Goal: Task Accomplishment & Management: Complete application form

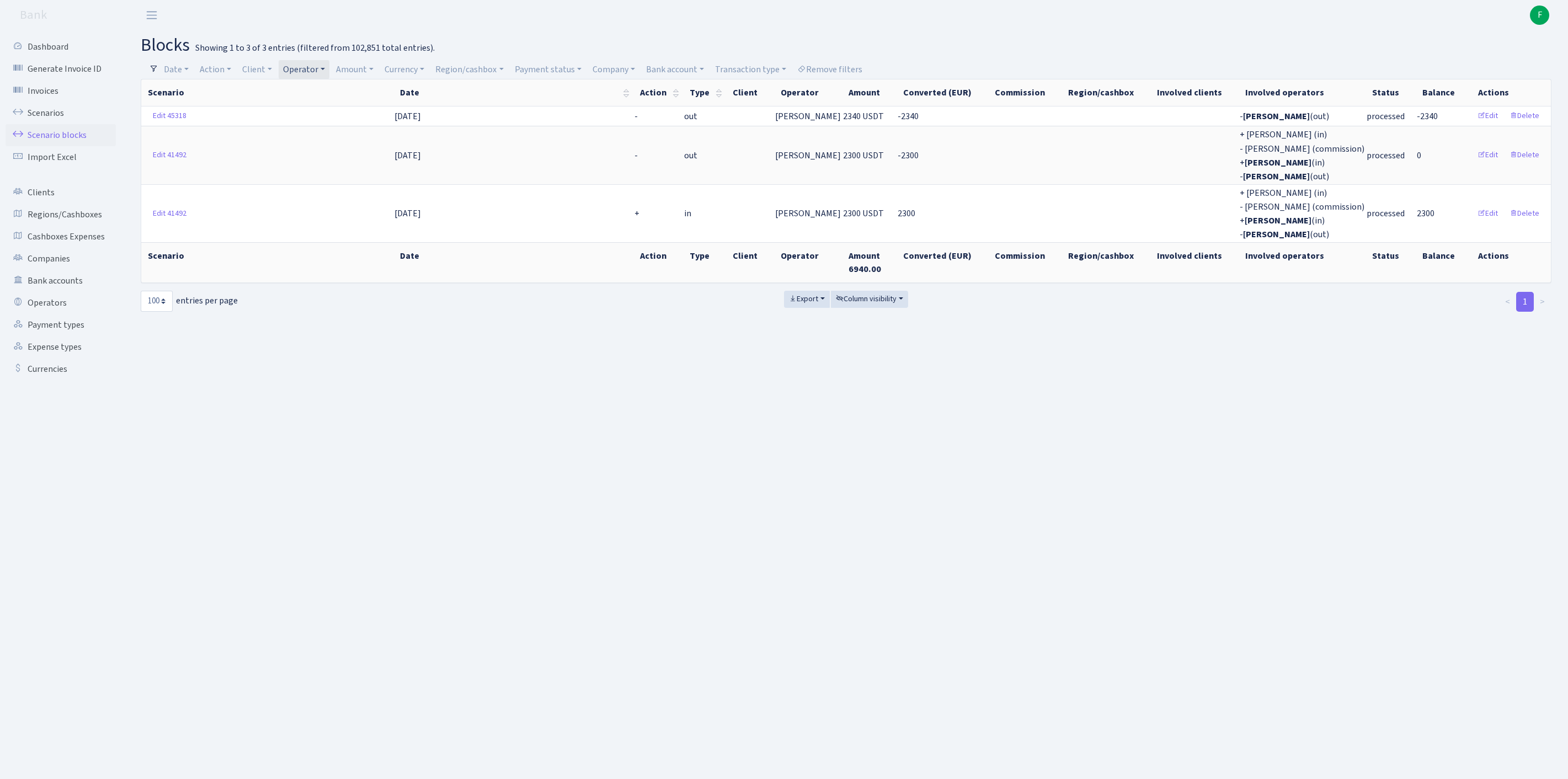
select select "100"
click at [53, 121] on link "Scenarios" at bounding box center [60, 113] width 110 height 22
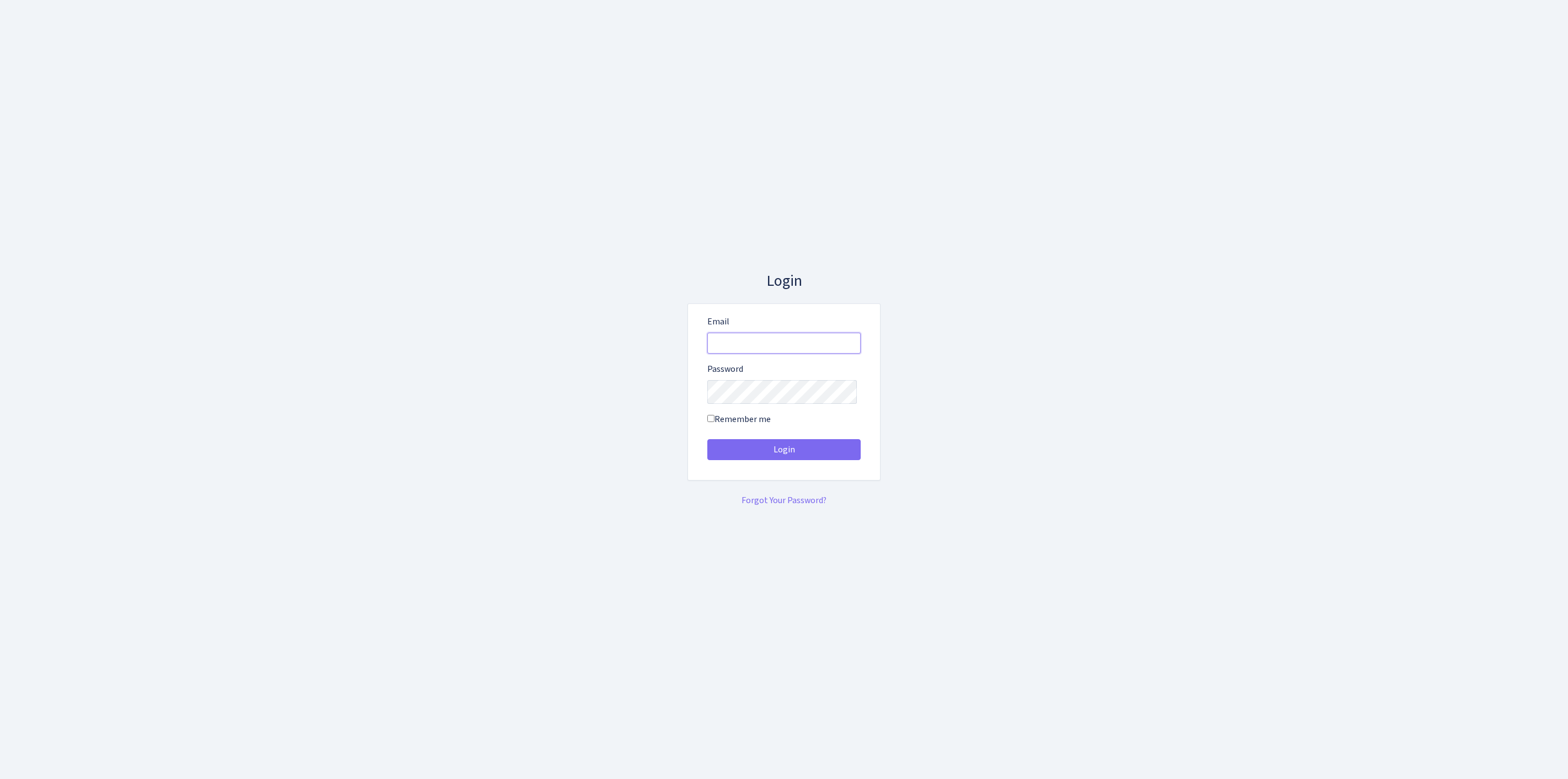
type input "feitan@bank.com"
click at [784, 454] on button "Login" at bounding box center [784, 450] width 153 height 21
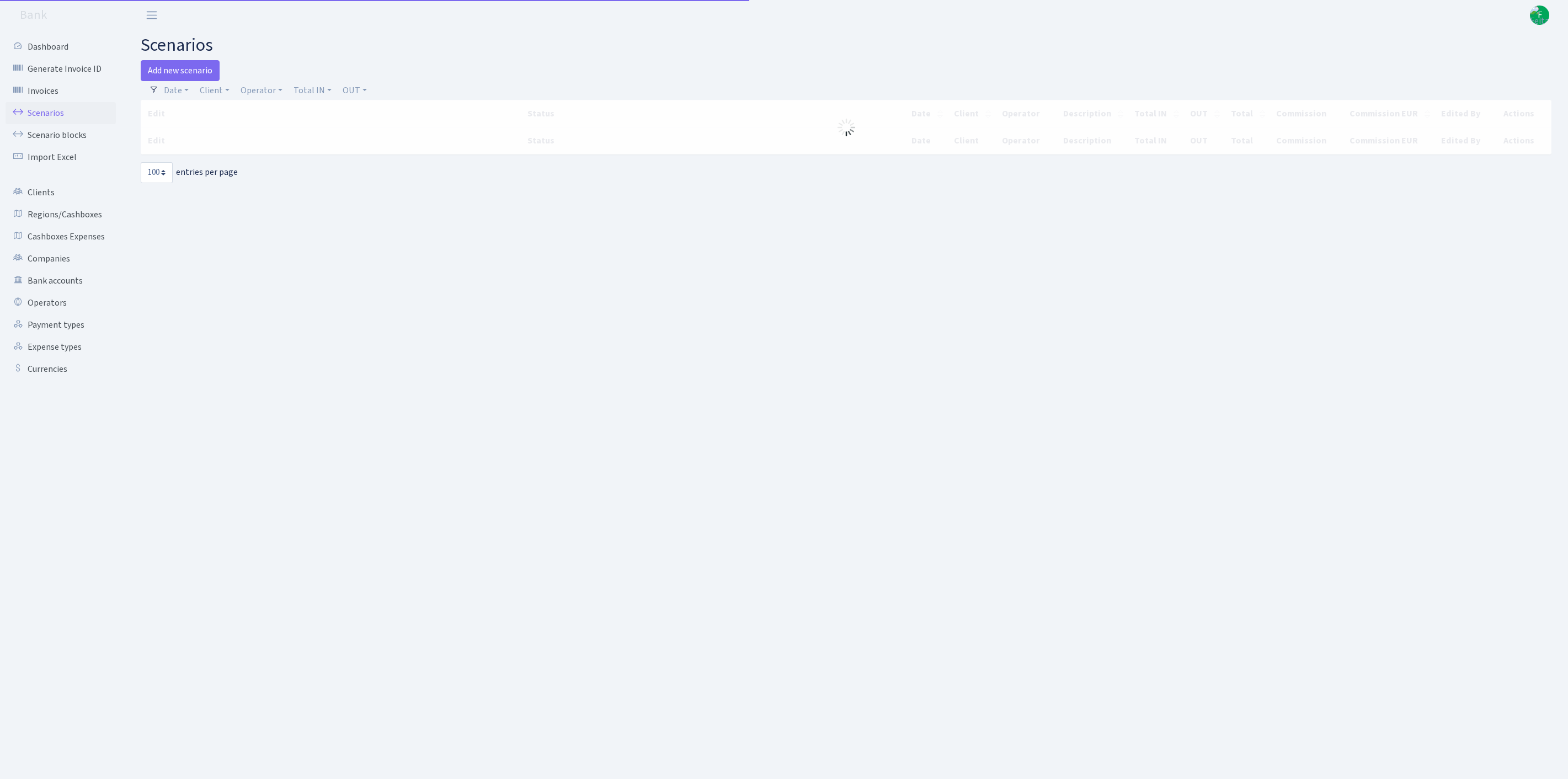
select select "100"
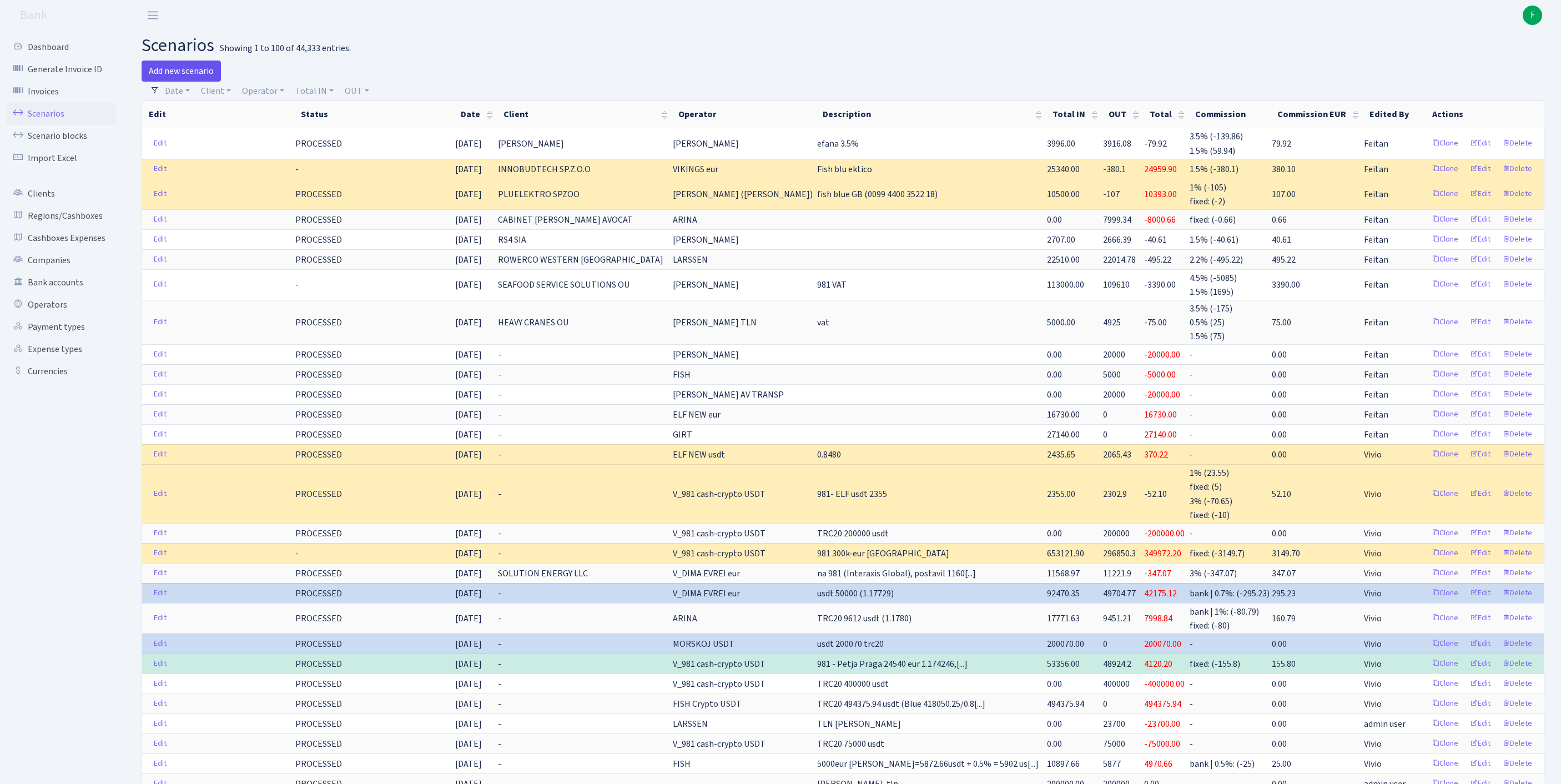
click at [192, 72] on link "Add new scenario" at bounding box center [181, 71] width 79 height 21
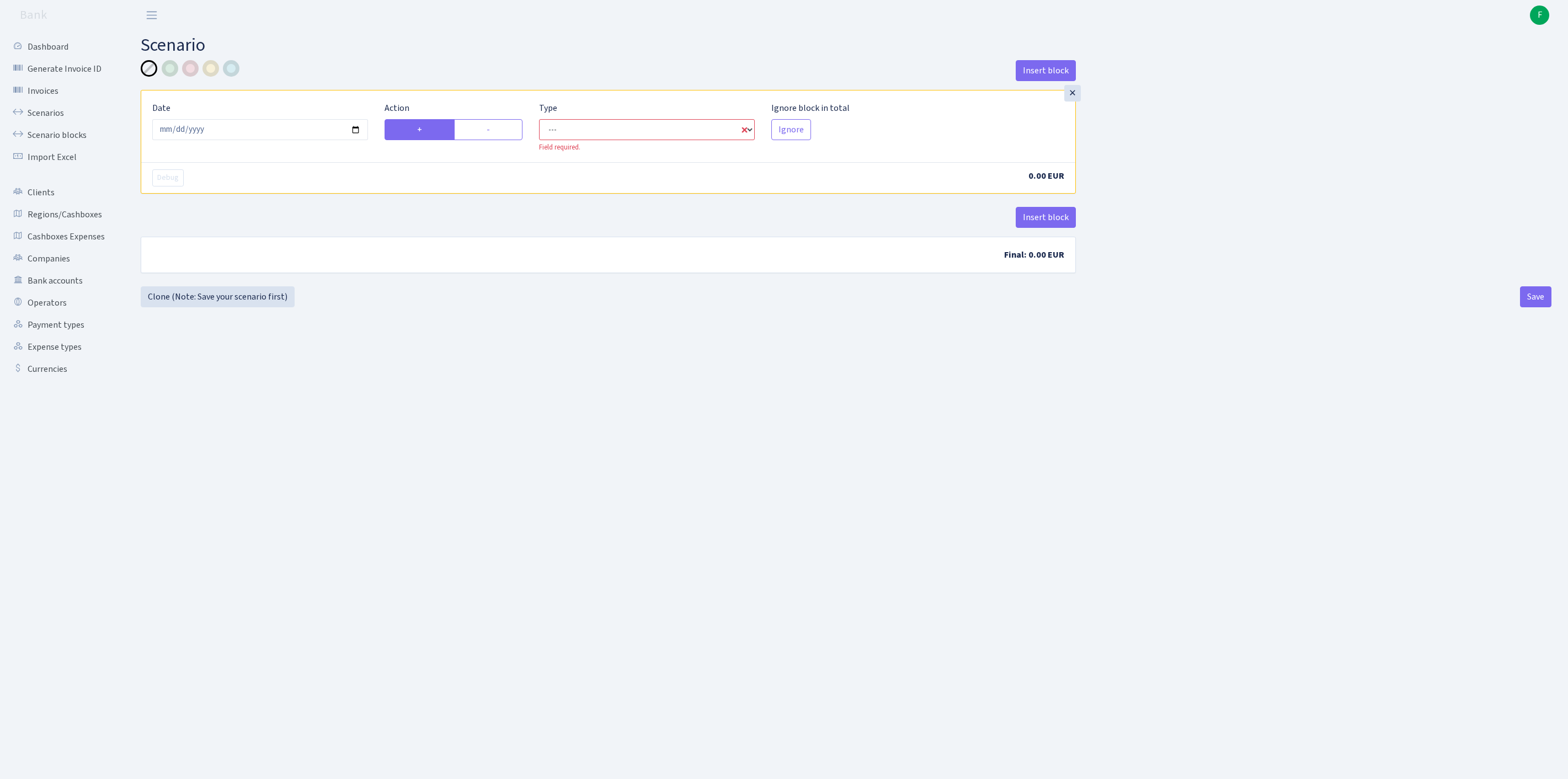
select select "in"
select select "1"
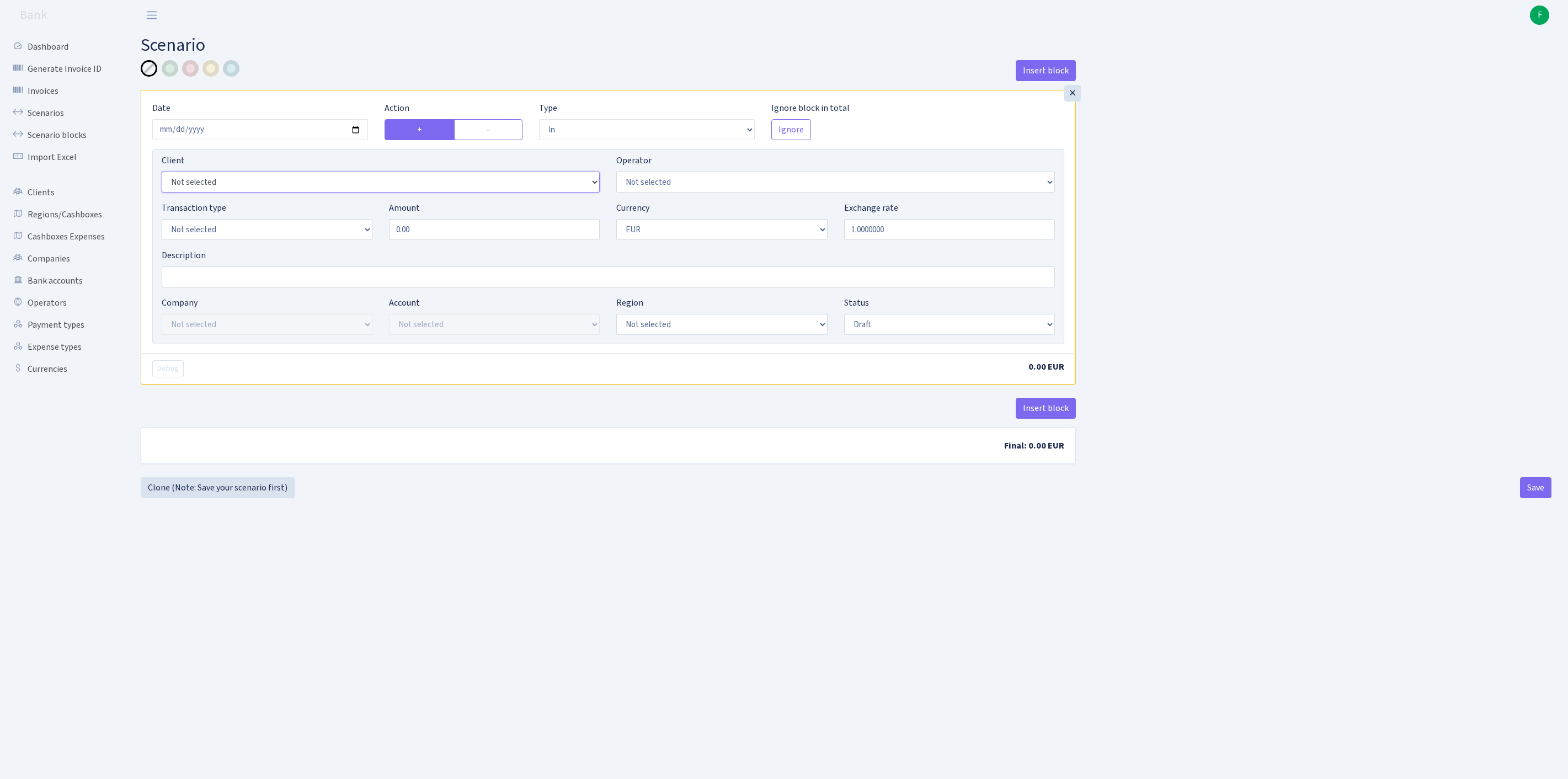
click at [204, 193] on select "Not selected 1 KOC GEMICILIK VE TASIMACILIK 1/BALDERE-SILDEDZE SIGNE 1/SCP NERO…" at bounding box center [380, 182] width 438 height 21
select select "3371"
select select "524"
select select "8"
drag, startPoint x: 451, startPoint y: 253, endPoint x: 256, endPoint y: 240, distance: 195.4
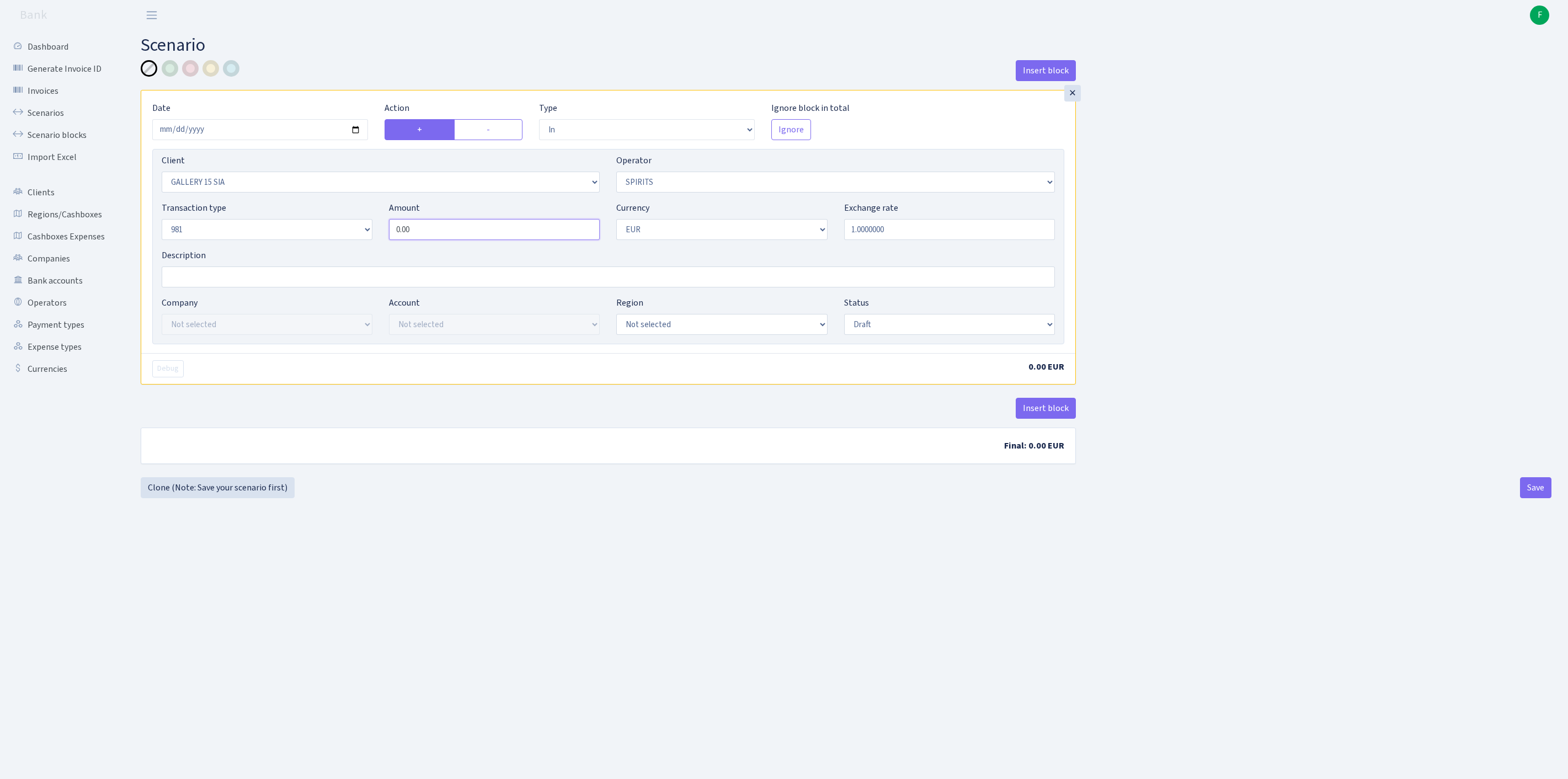
click at [256, 240] on div "Transaction type Not selected 981 ELF FISH crypto GIRT IVO dekl MM-BALTIC eur U…" at bounding box center [608, 225] width 910 height 48
type input "30,902.05"
select select "processed"
click at [1048, 419] on button "Insert block" at bounding box center [1046, 408] width 60 height 21
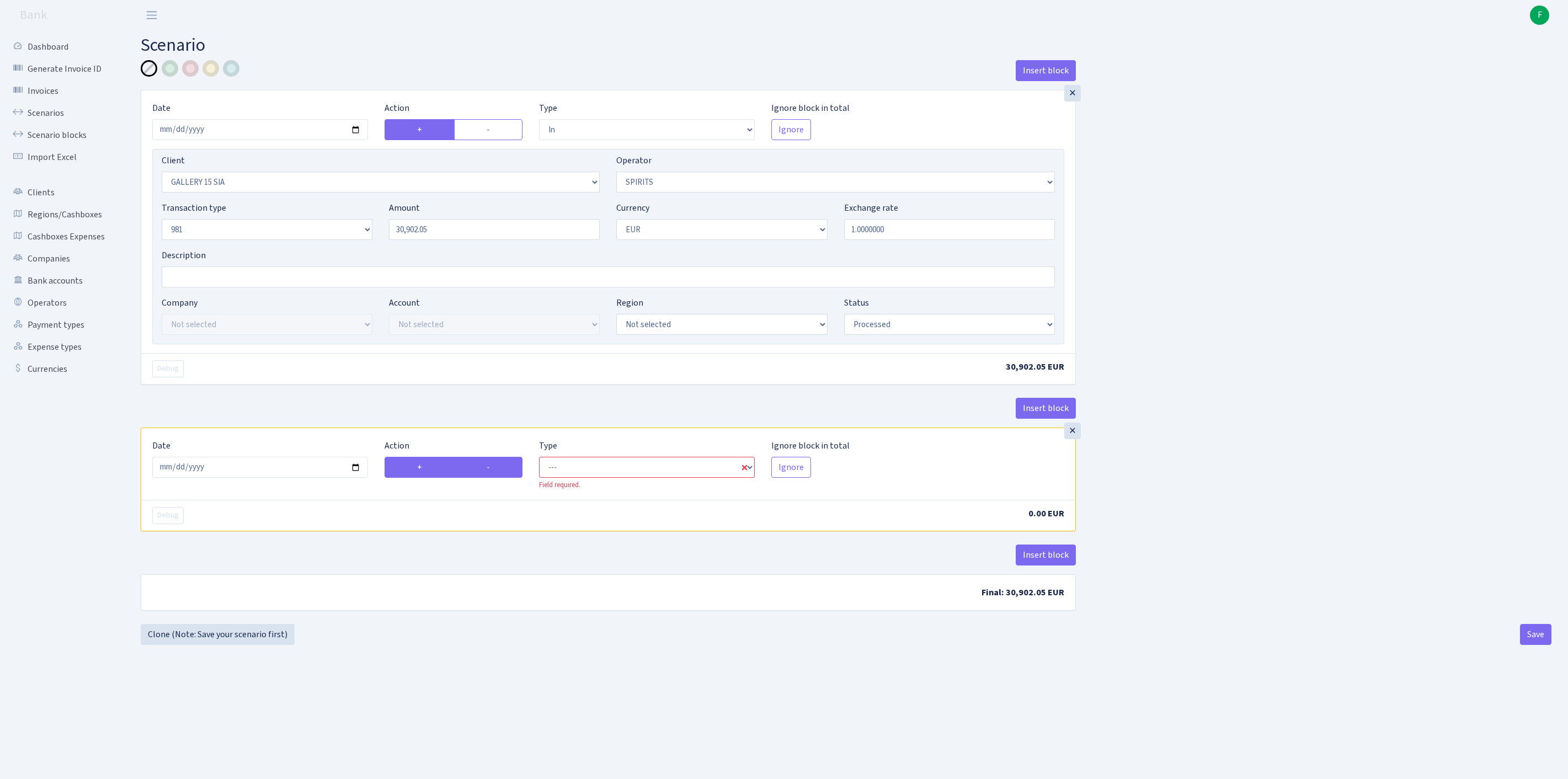
click at [500, 478] on label "-" at bounding box center [489, 467] width 69 height 21
click at [494, 467] on input "-" at bounding box center [490, 464] width 7 height 7
radio input "true"
radio input "false"
select select "commission"
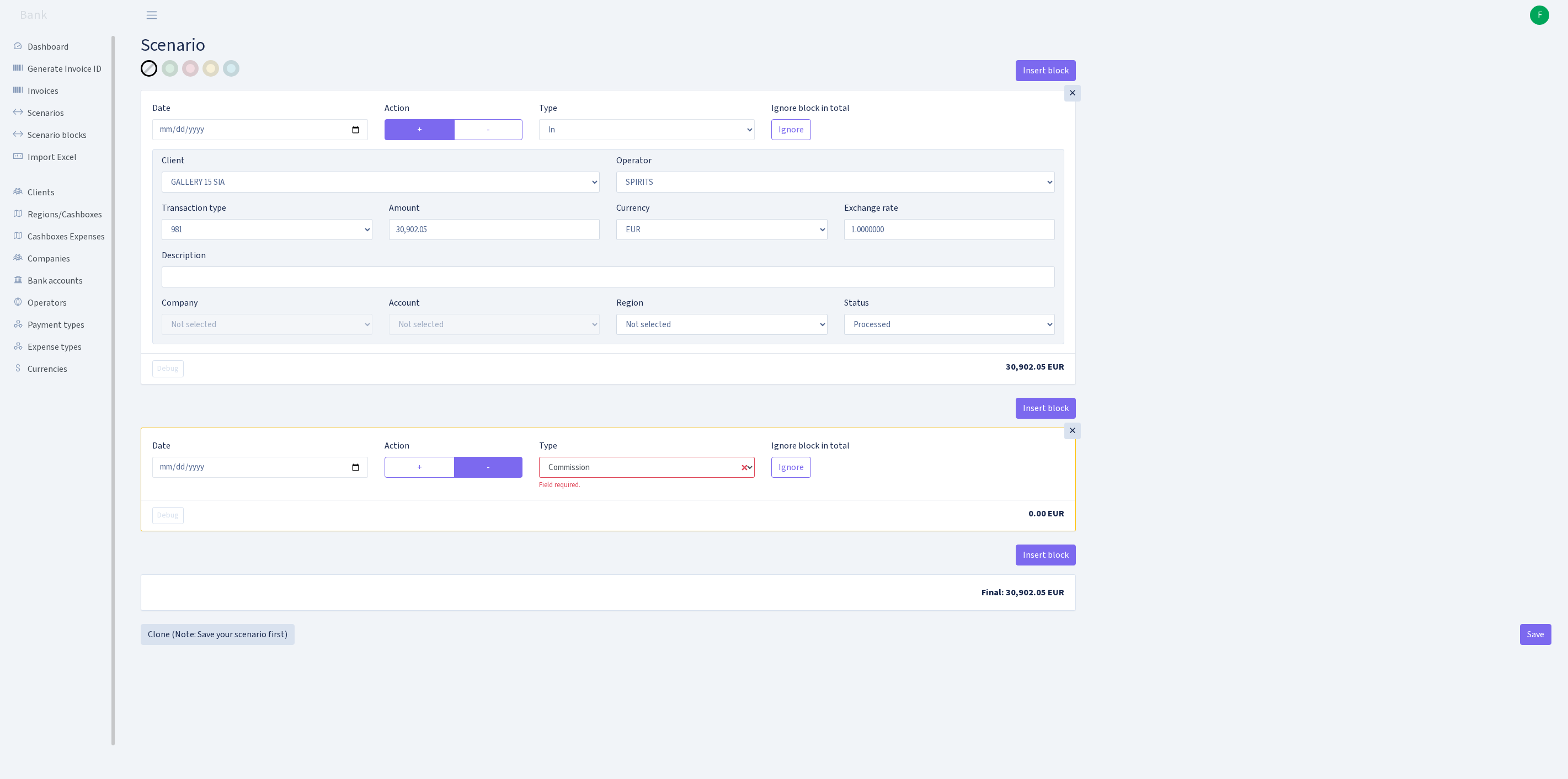
select select "524"
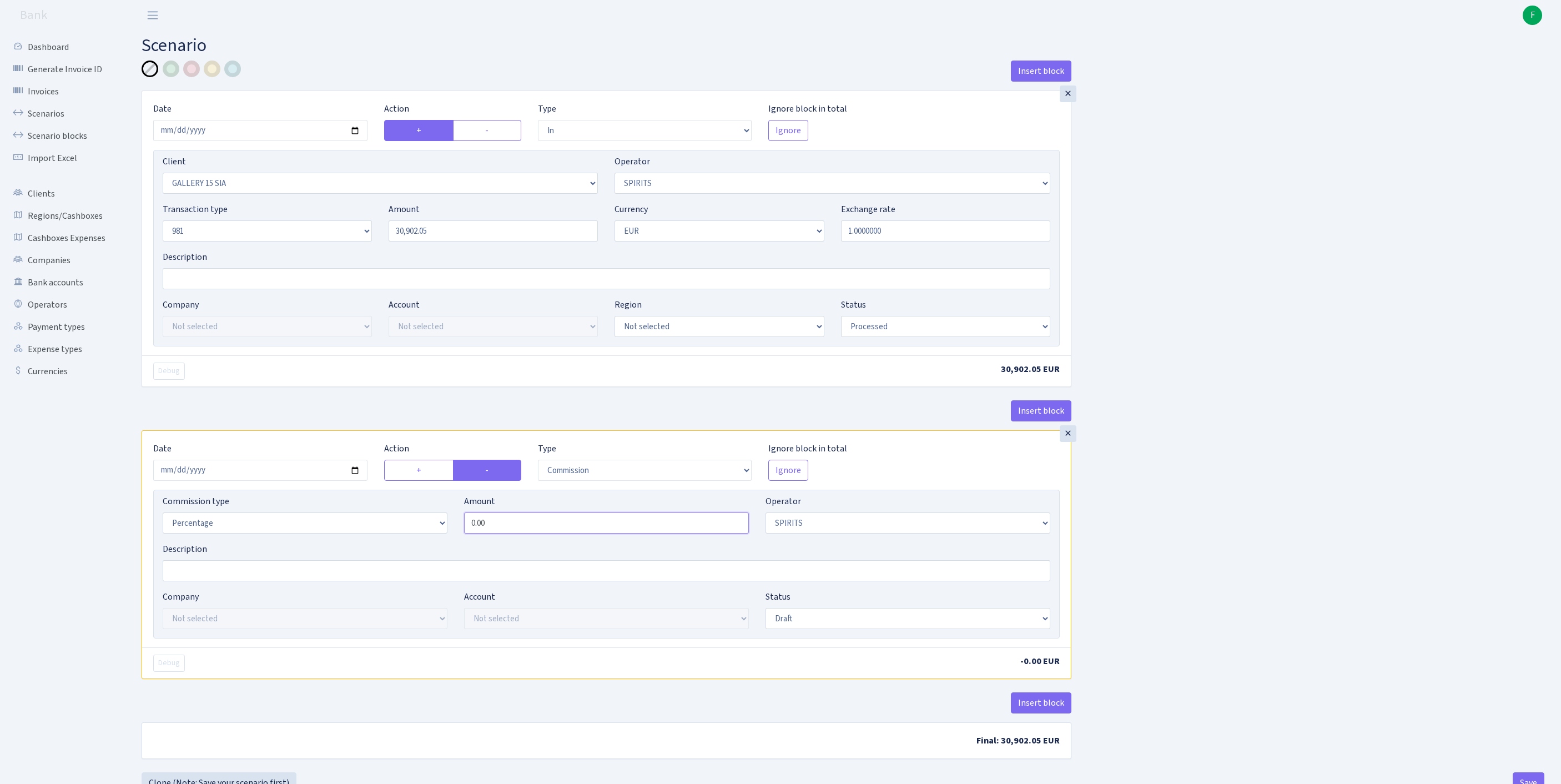
drag, startPoint x: 521, startPoint y: 585, endPoint x: 422, endPoint y: 574, distance: 99.6
click at [422, 542] on div "Commission type Percentage Fixed Bank Amount 0.00 Operator Not selected 981 981…" at bounding box center [606, 518] width 904 height 48
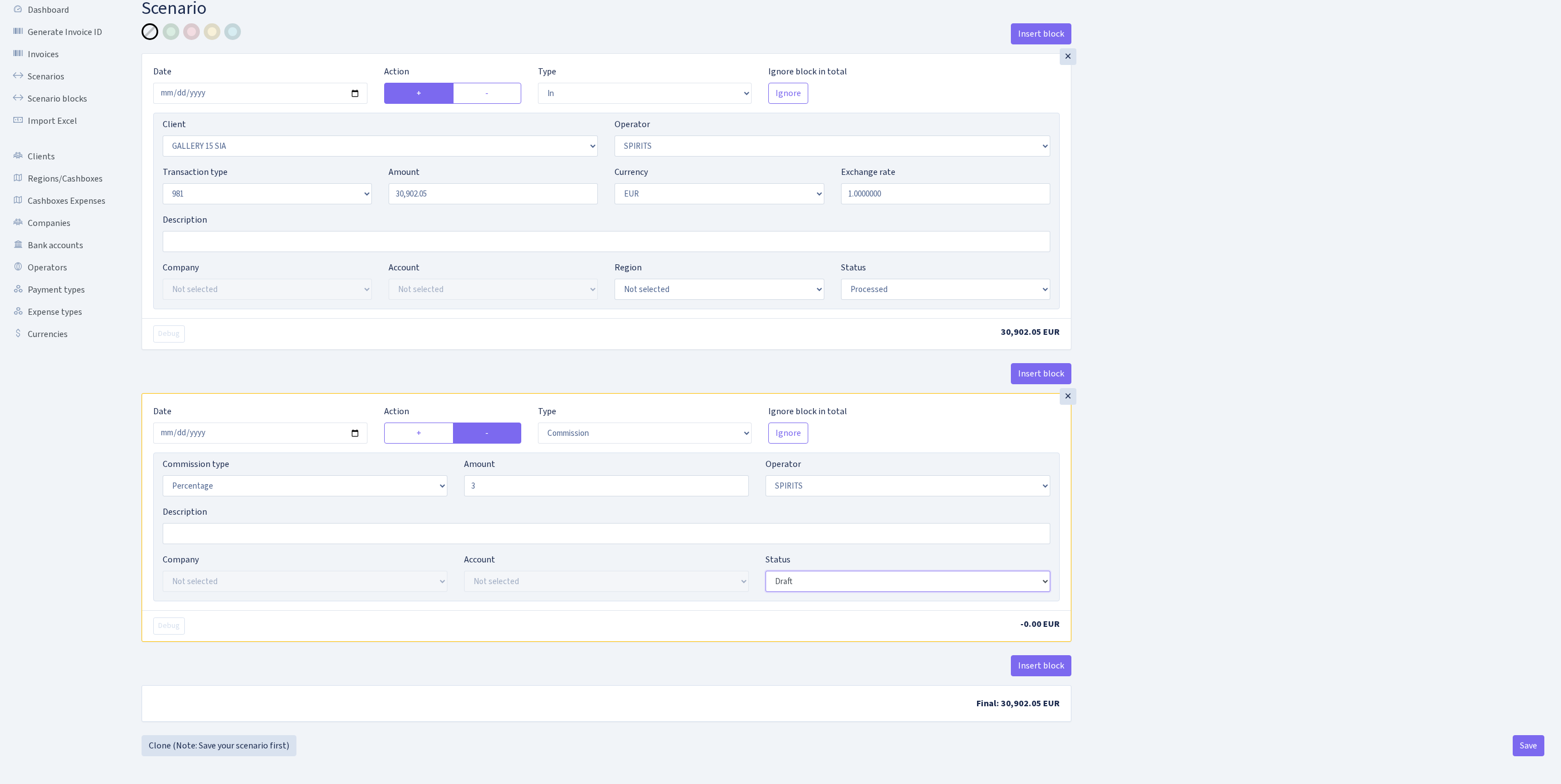
type input "3.00"
select select "processed"
click at [1044, 655] on button "Insert block" at bounding box center [1041, 666] width 60 height 21
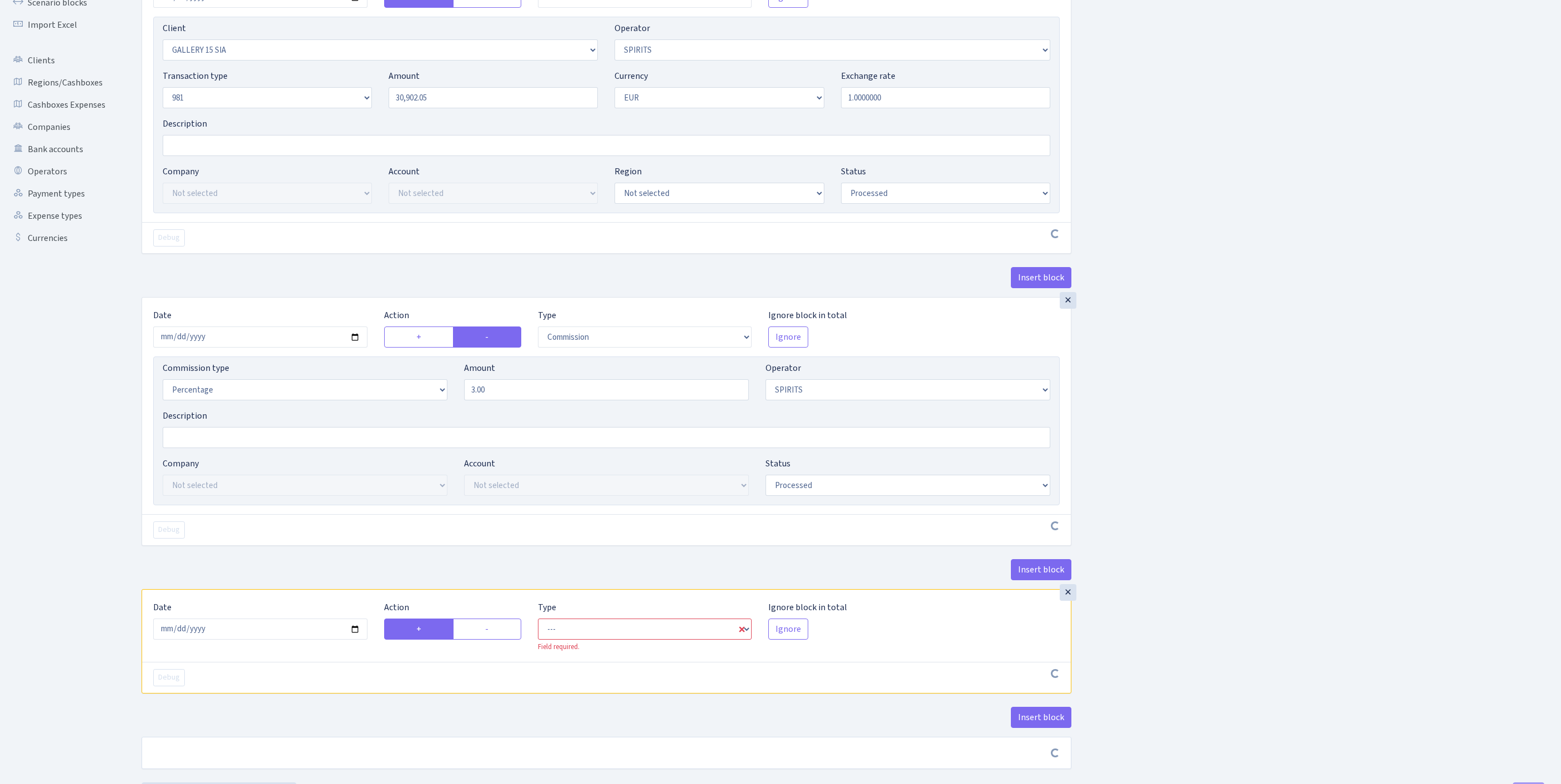
scroll to position [304, 0]
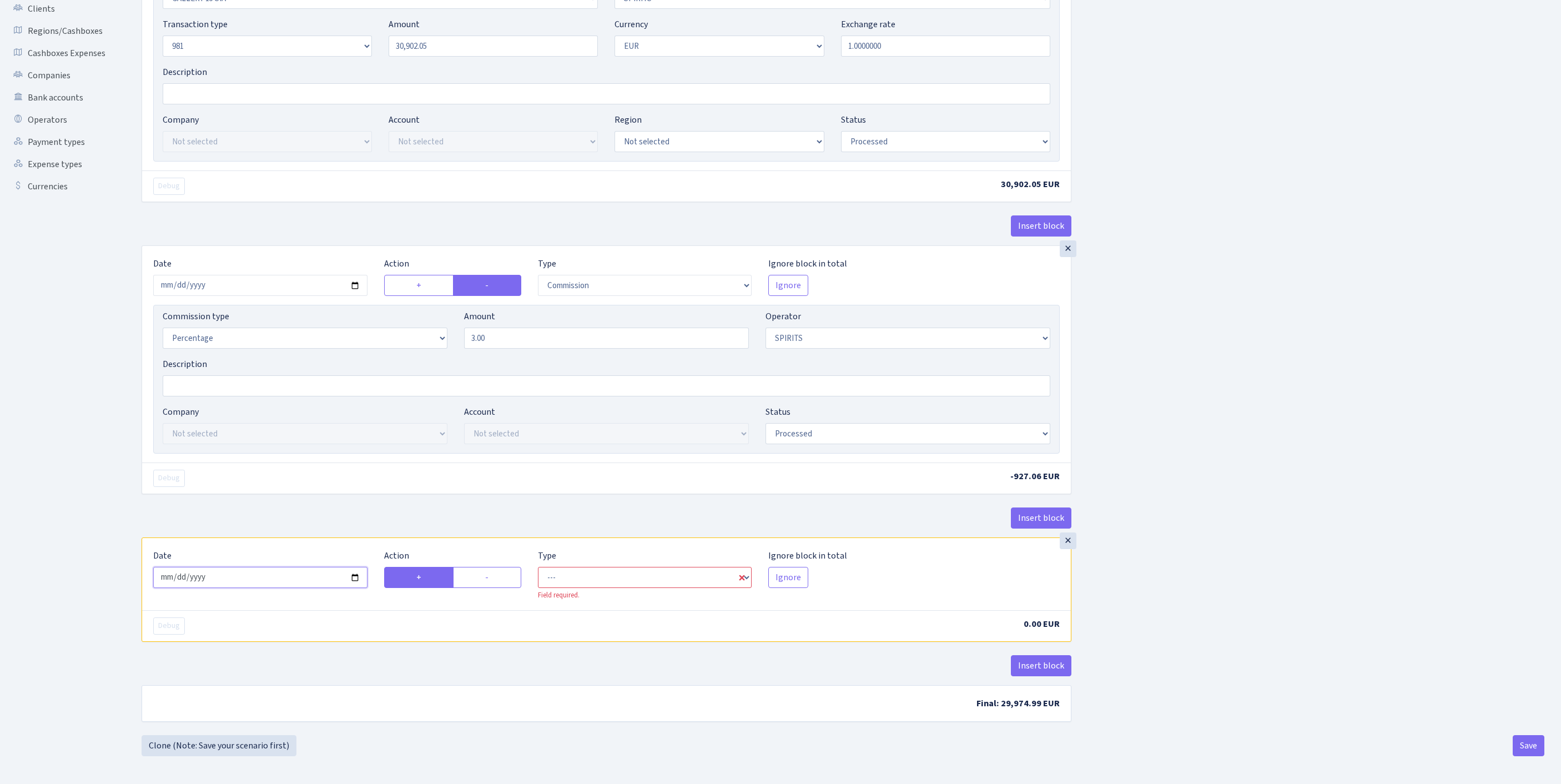
click at [340, 567] on input "2025-09-23" at bounding box center [260, 577] width 214 height 21
drag, startPoint x: 500, startPoint y: 554, endPoint x: 518, endPoint y: 554, distance: 18.0
click at [502, 567] on label "-" at bounding box center [487, 577] width 68 height 21
click at [492, 571] on input "-" at bounding box center [488, 574] width 7 height 7
radio input "true"
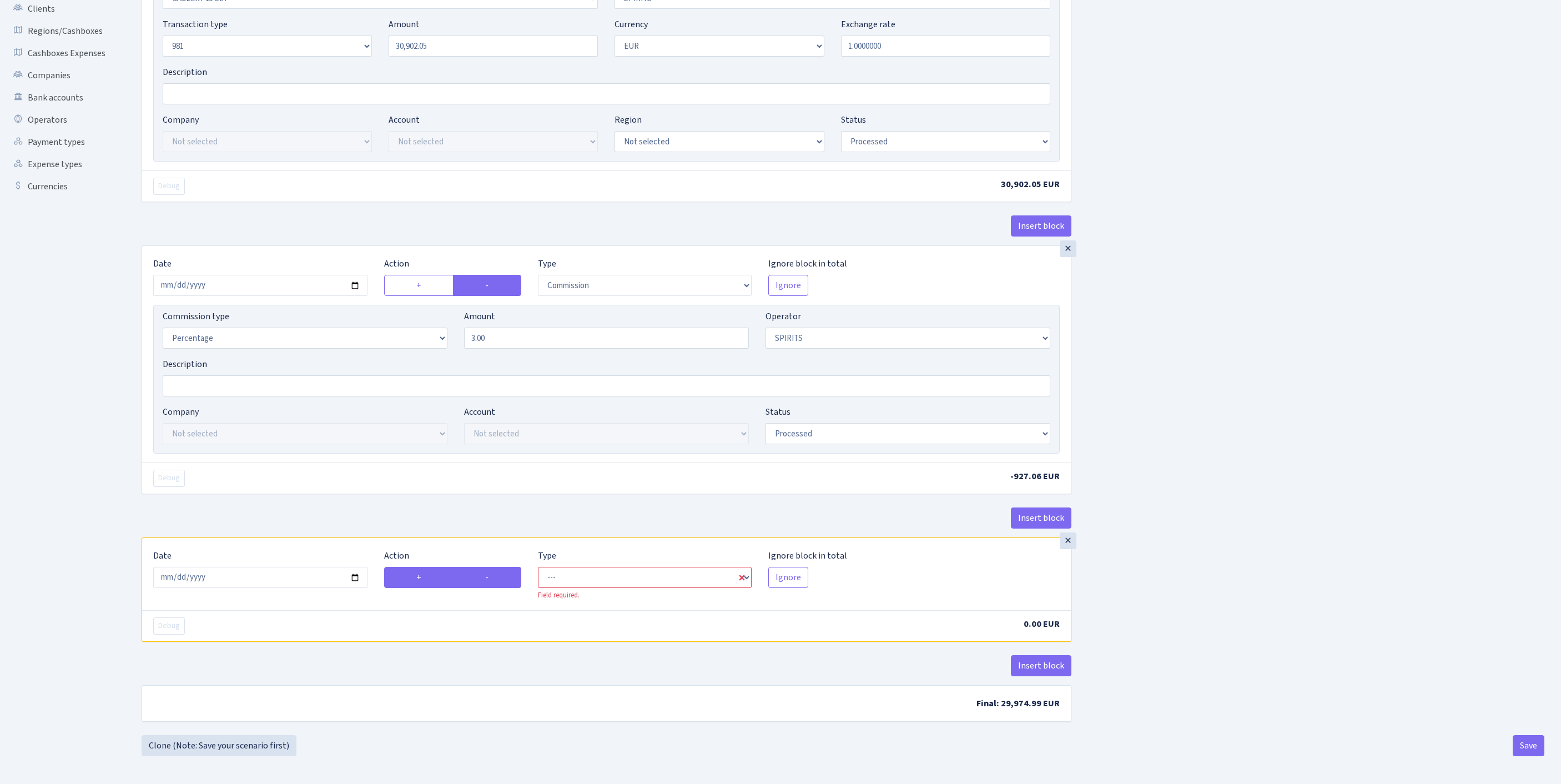
radio input "false"
select select "out"
select select "524"
select select "1"
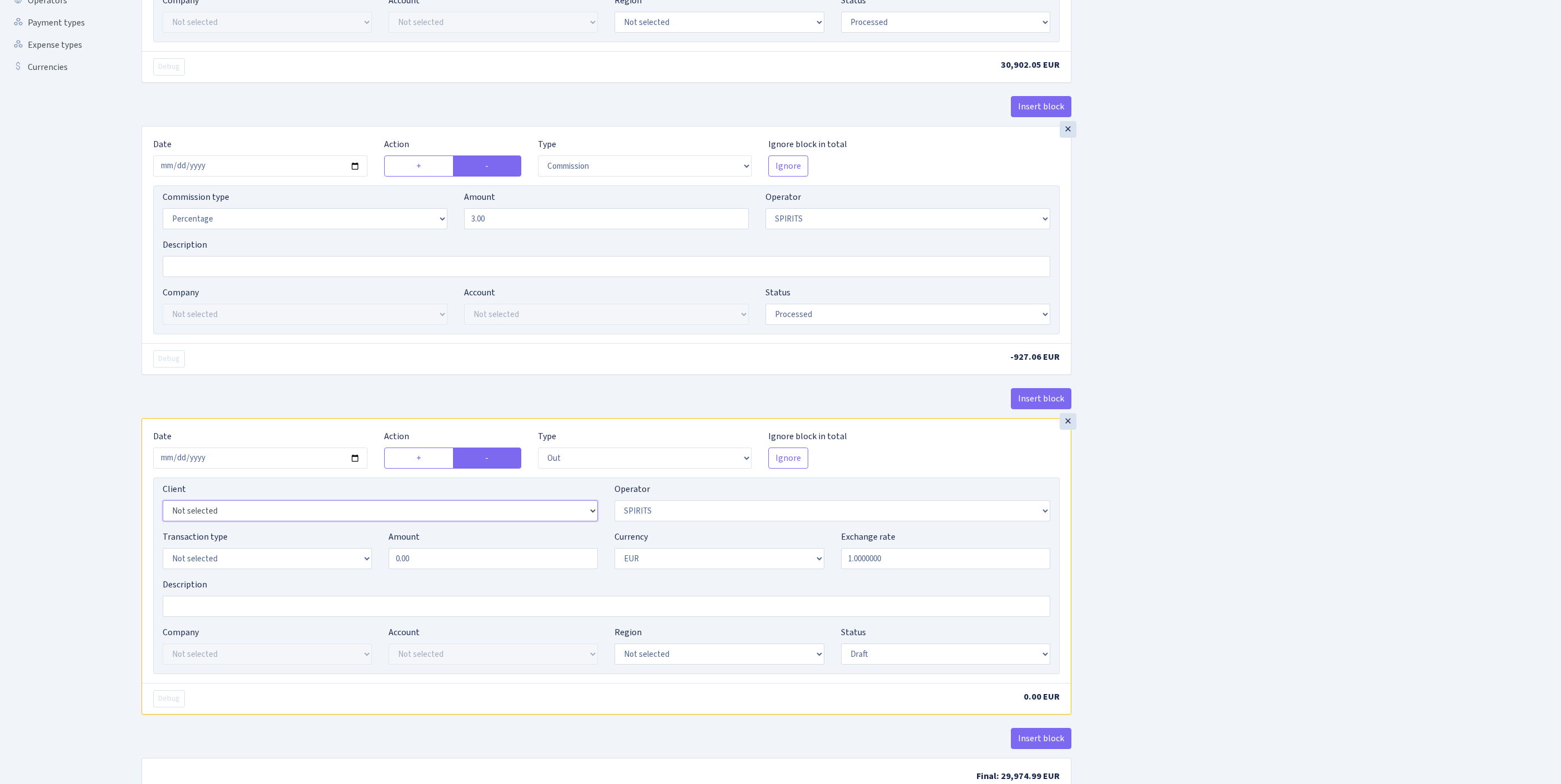
select select "2778"
select select "61"
select select "8"
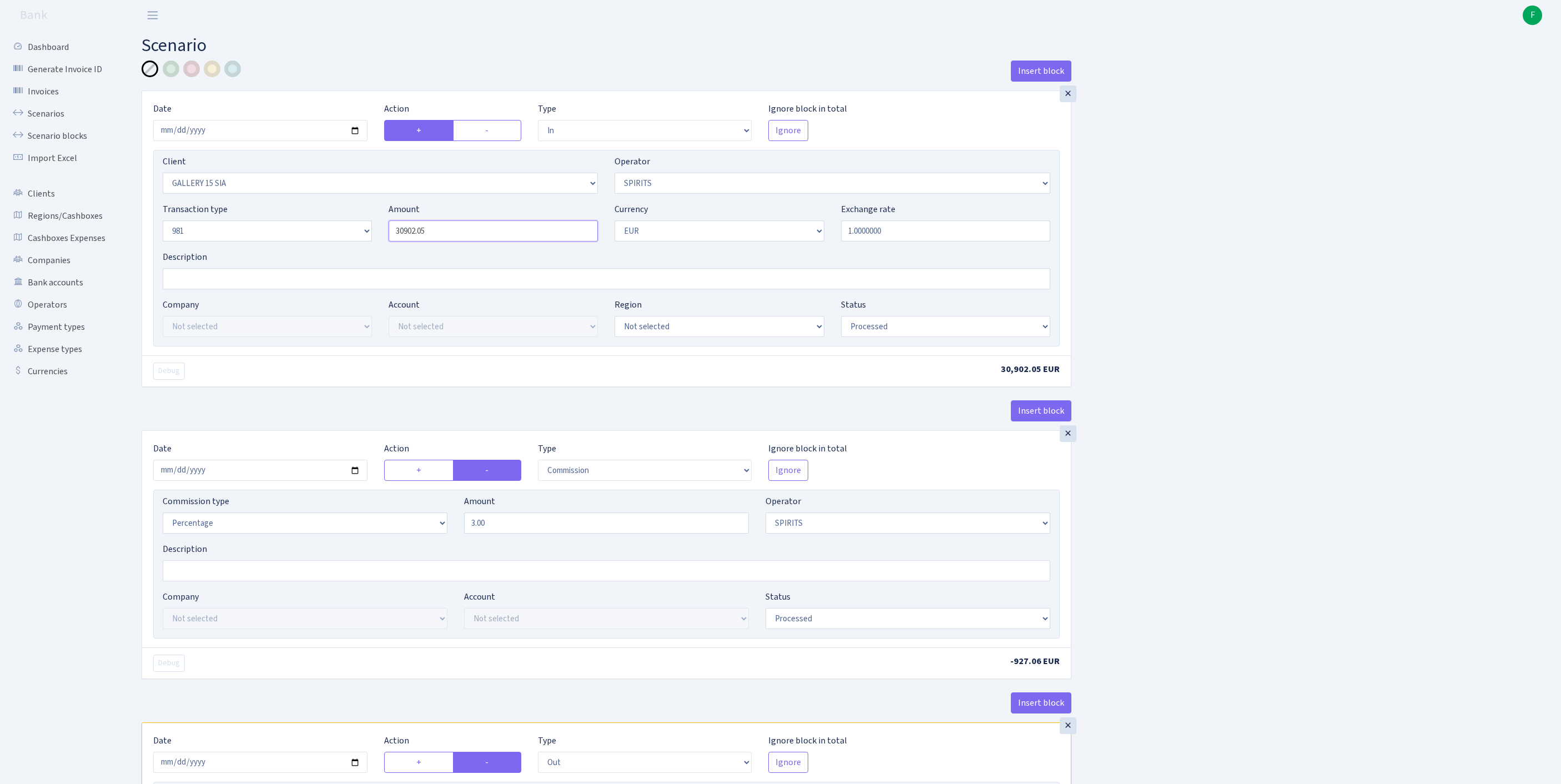
drag, startPoint x: 465, startPoint y: 254, endPoint x: 288, endPoint y: 241, distance: 177.5
click at [285, 241] on div "Transaction type Not selected 981 ELF FISH crypto GIRT IVO dekl MM-BALTIC eur U…" at bounding box center [606, 227] width 904 height 48
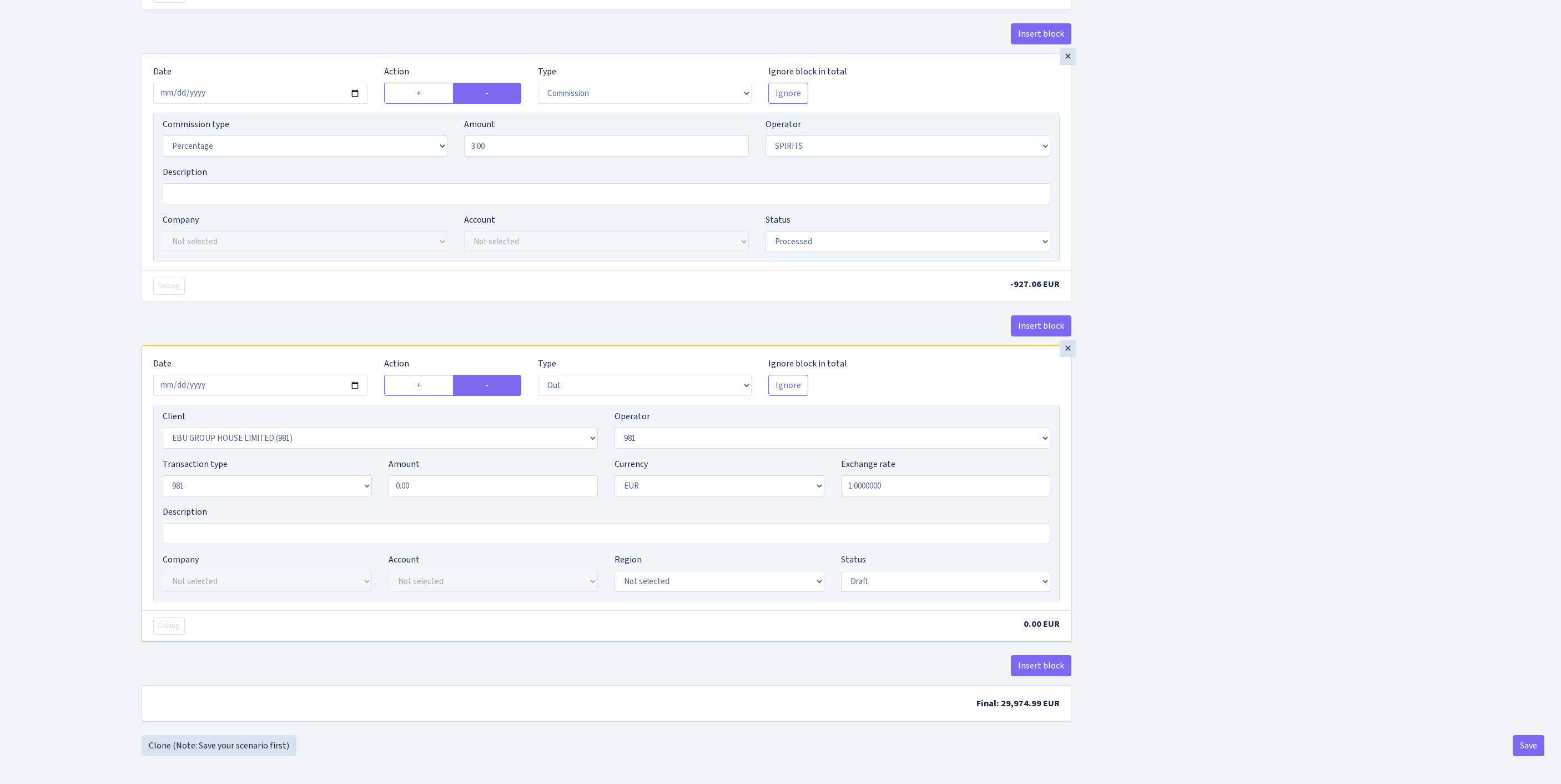
type input "30,902.05"
drag, startPoint x: 433, startPoint y: 447, endPoint x: 341, endPoint y: 439, distance: 92.3
click at [340, 457] on div "Transaction type Not selected 981 ELF FISH crypto GIRT IVO dekl MM-BALTIC eur U…" at bounding box center [606, 481] width 904 height 48
paste input "30902.05"
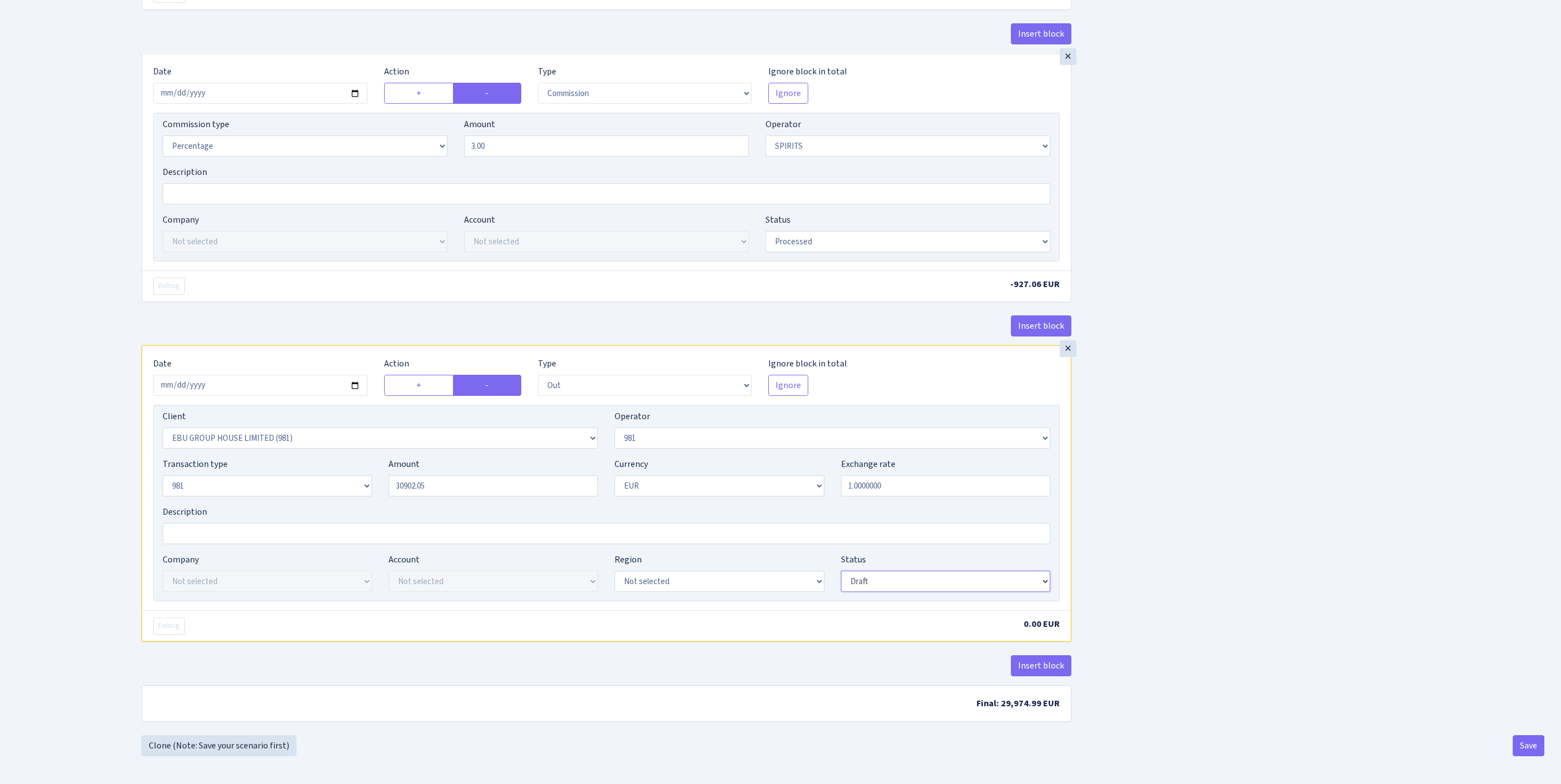
type input "30,902.05"
select select "processed"
click at [1521, 747] on button "Save" at bounding box center [1529, 745] width 32 height 21
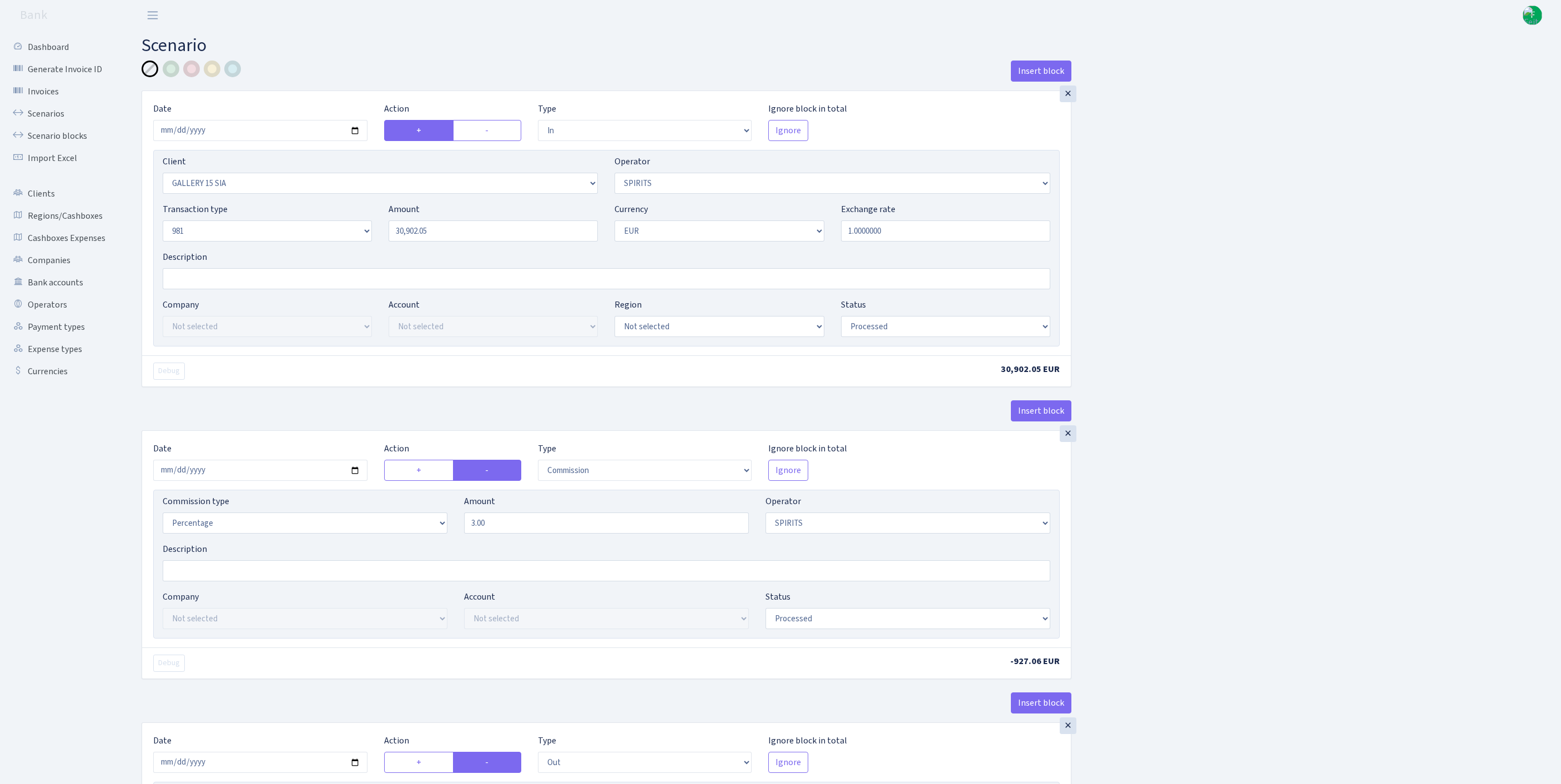
select select "in"
select select "3371"
select select "524"
select select "8"
select select "1"
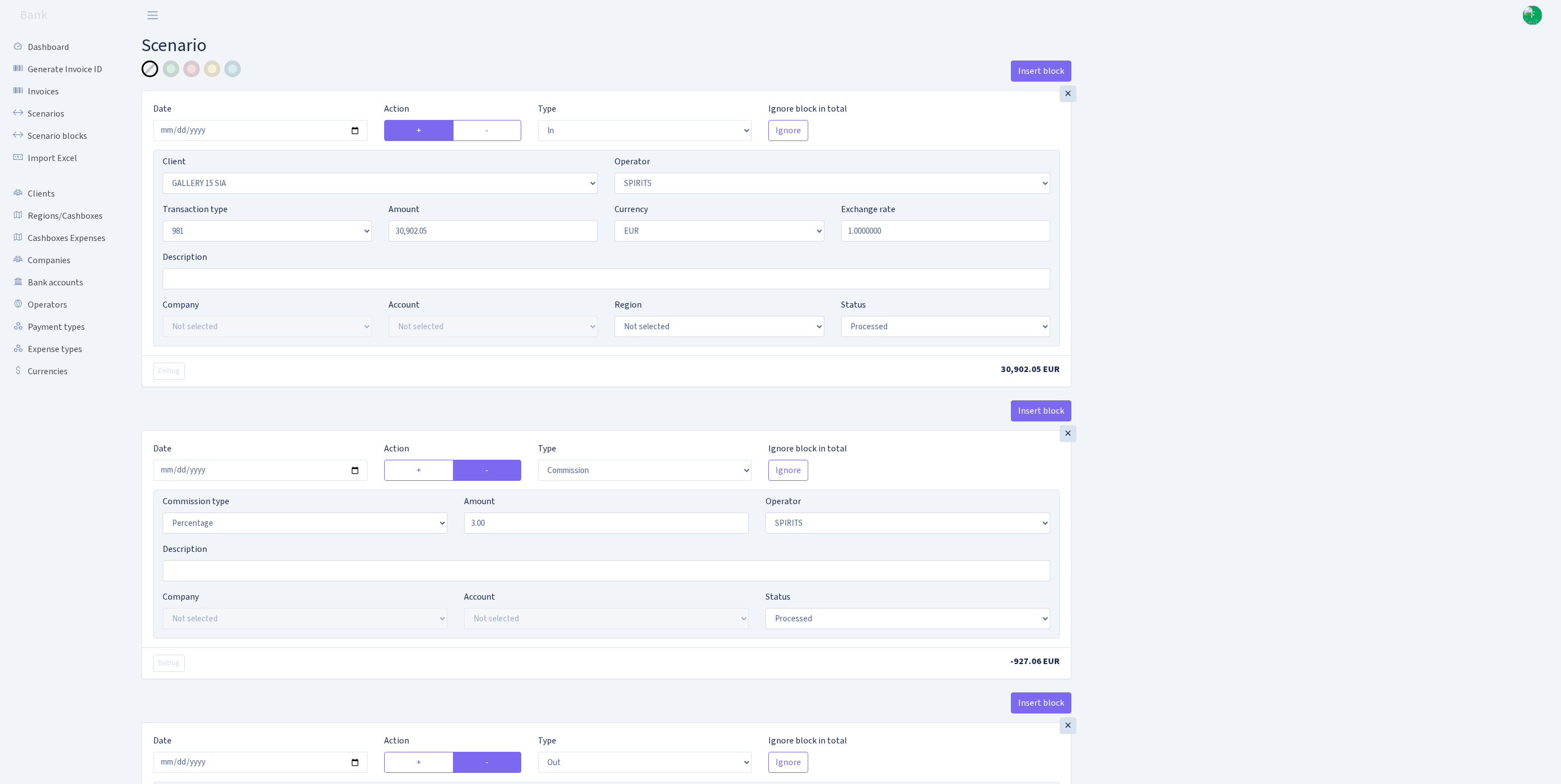
select select "processed"
select select "commission"
select select "524"
select select "processed"
select select "out"
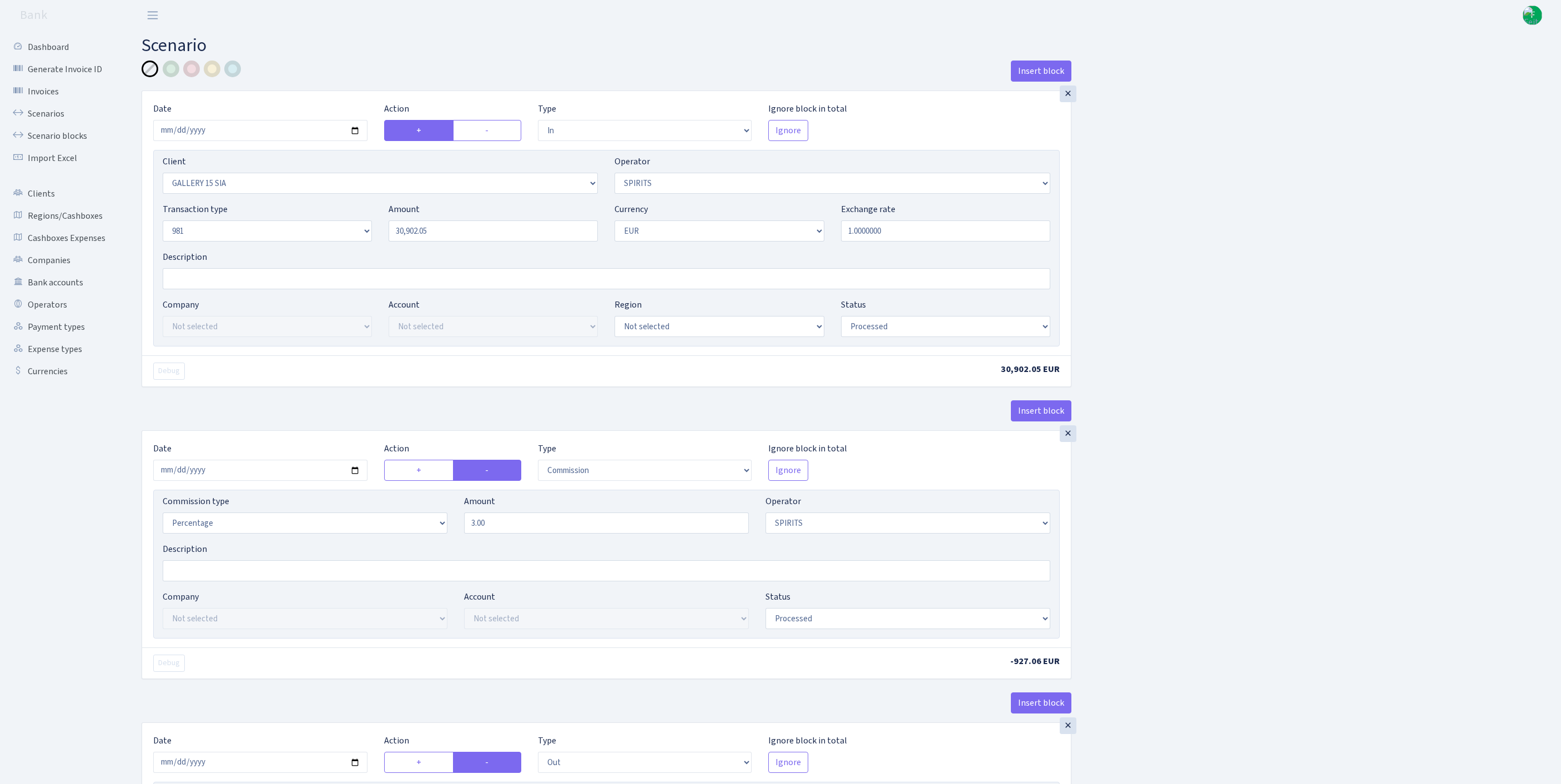
select select "2778"
select select "61"
select select "8"
select select "1"
select select "processed"
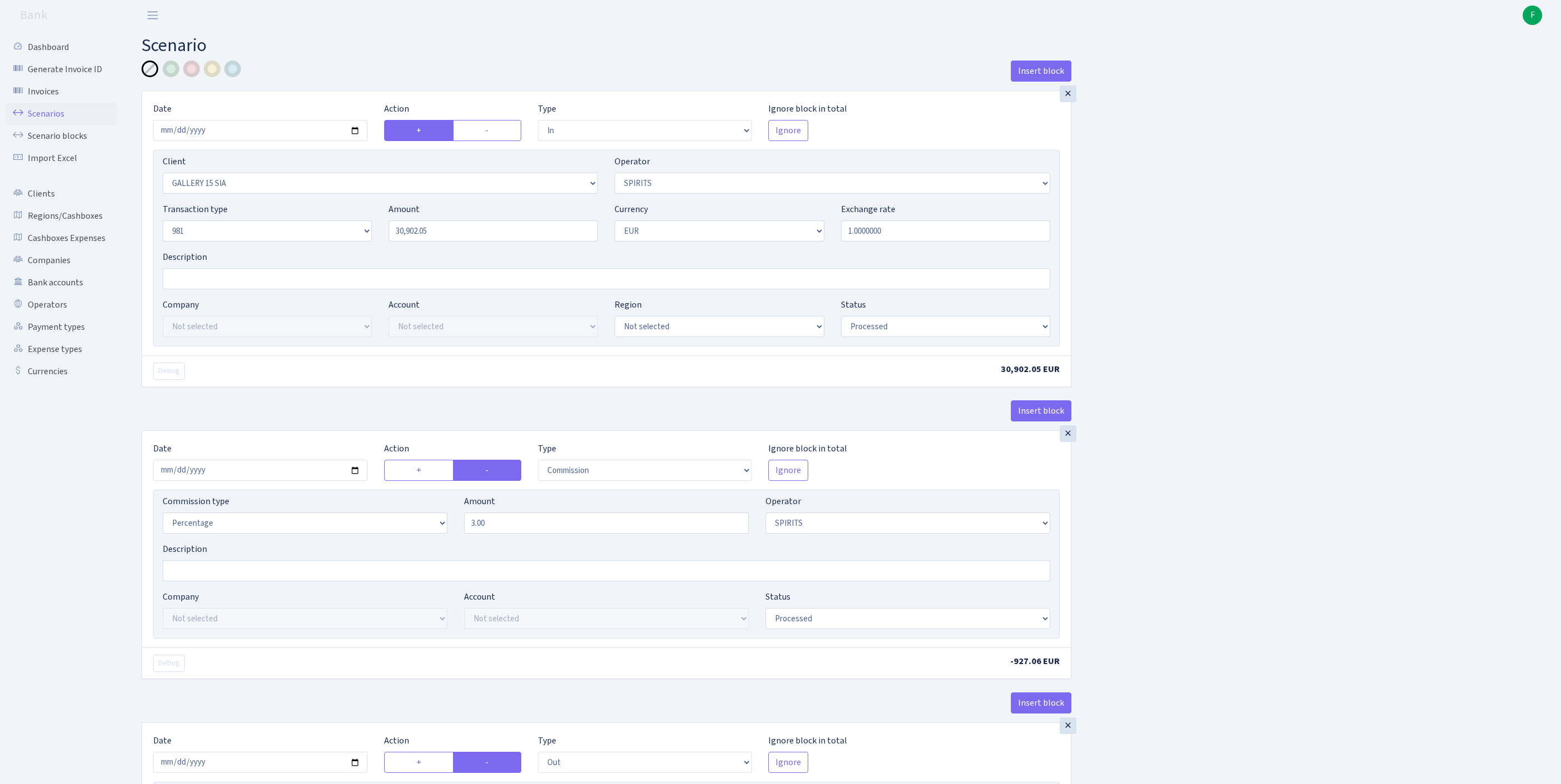
click at [48, 122] on link "Scenarios" at bounding box center [60, 114] width 111 height 22
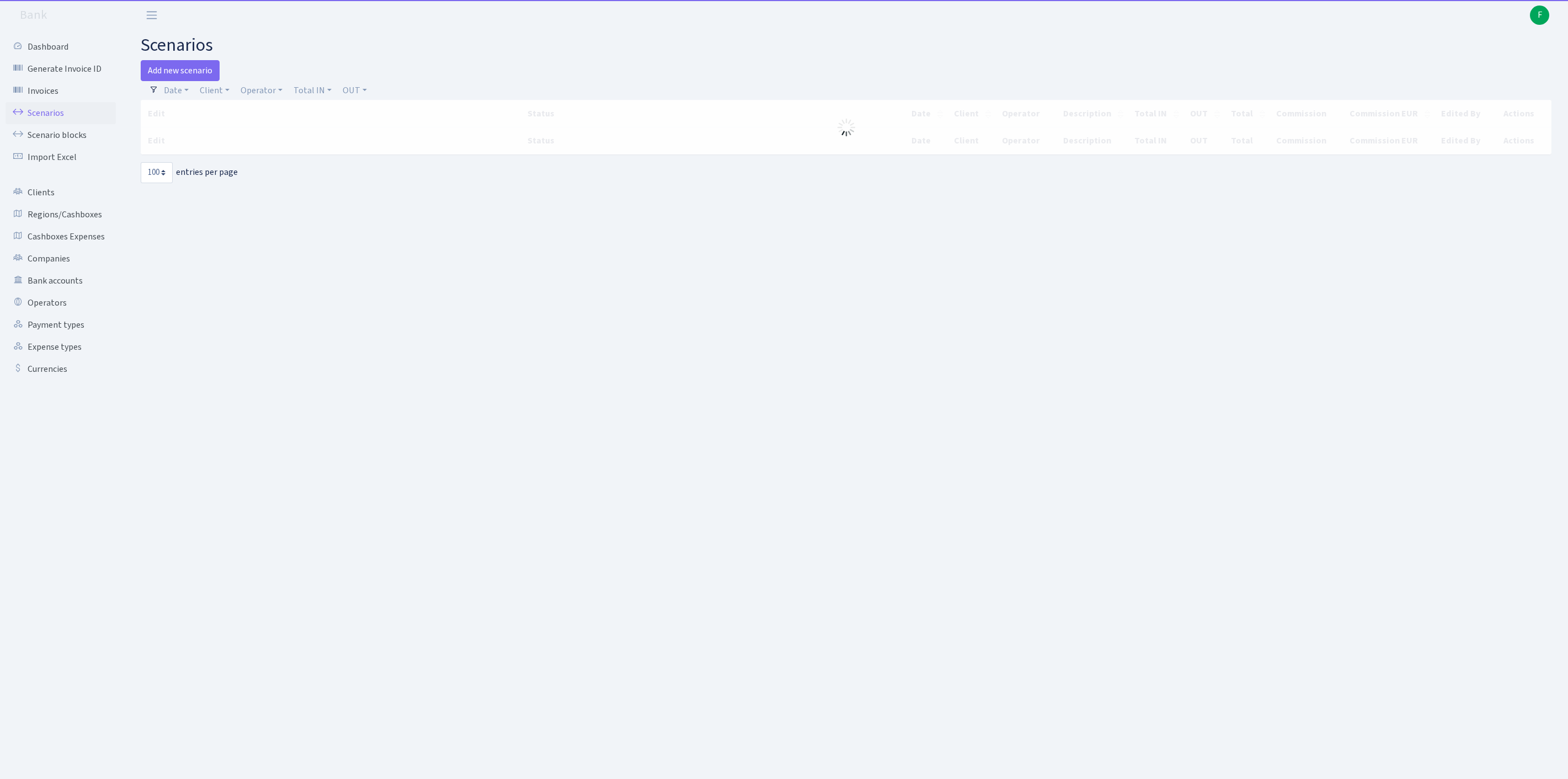
select select "100"
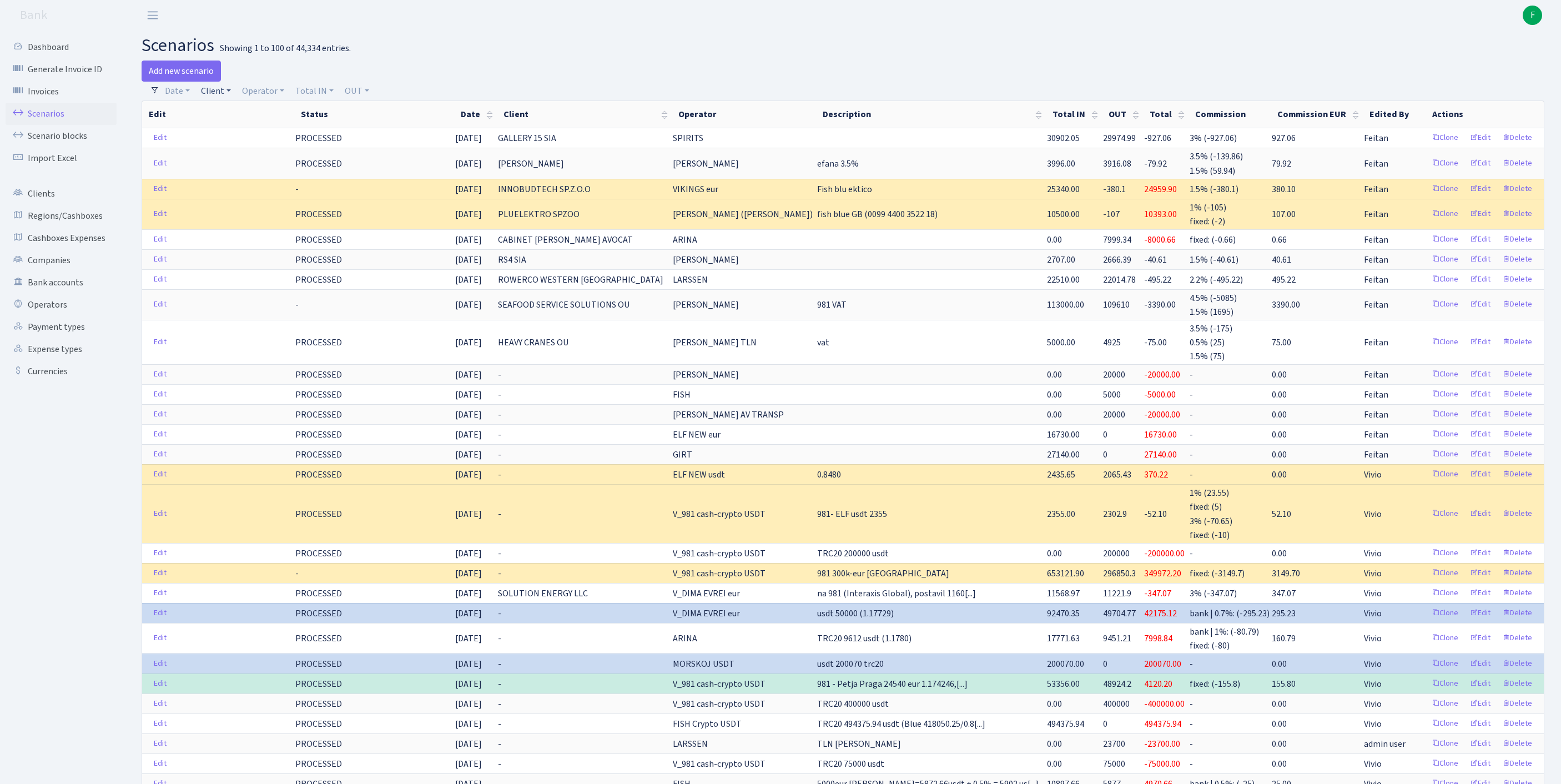
click at [223, 96] on link "Client" at bounding box center [216, 91] width 39 height 19
click at [238, 131] on input "search" at bounding box center [247, 131] width 92 height 17
type input "ELEKTROZI"
click at [280, 161] on li "ELEKTROZIP" at bounding box center [247, 151] width 94 height 19
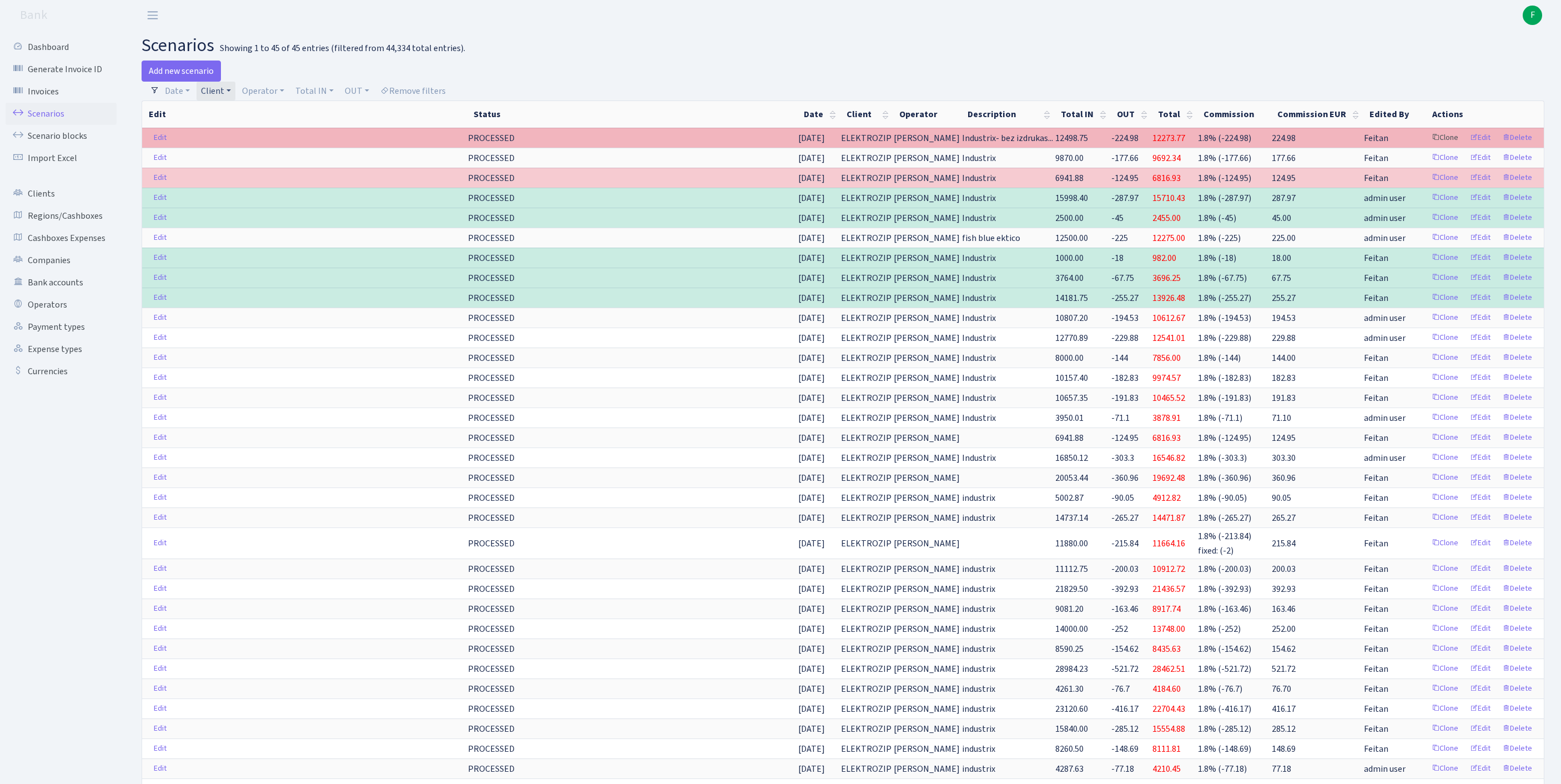
click at [1427, 147] on link "Clone" at bounding box center [1445, 138] width 37 height 17
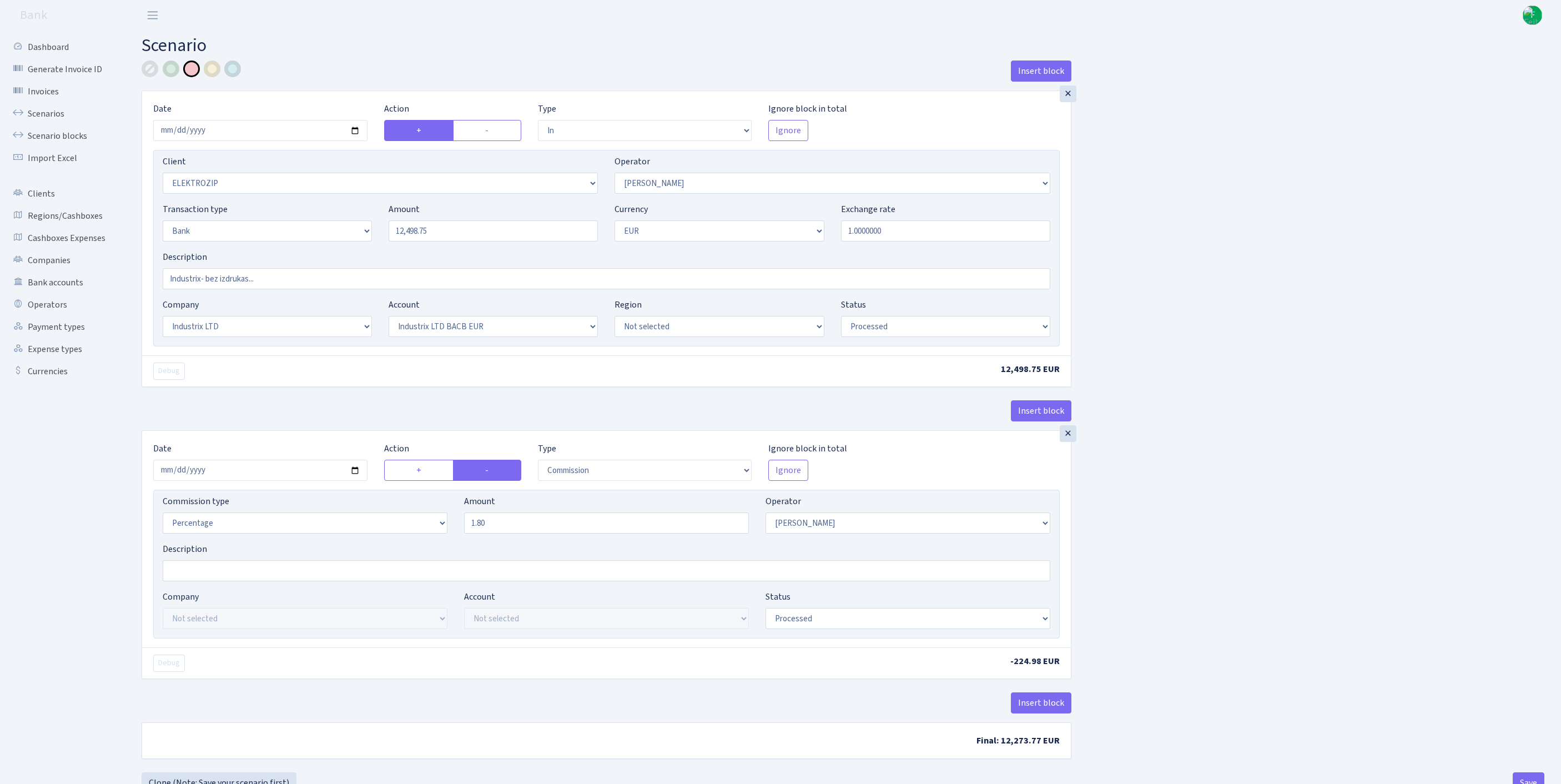
select select "in"
select select "3043"
select select "10"
select select "2"
select select "1"
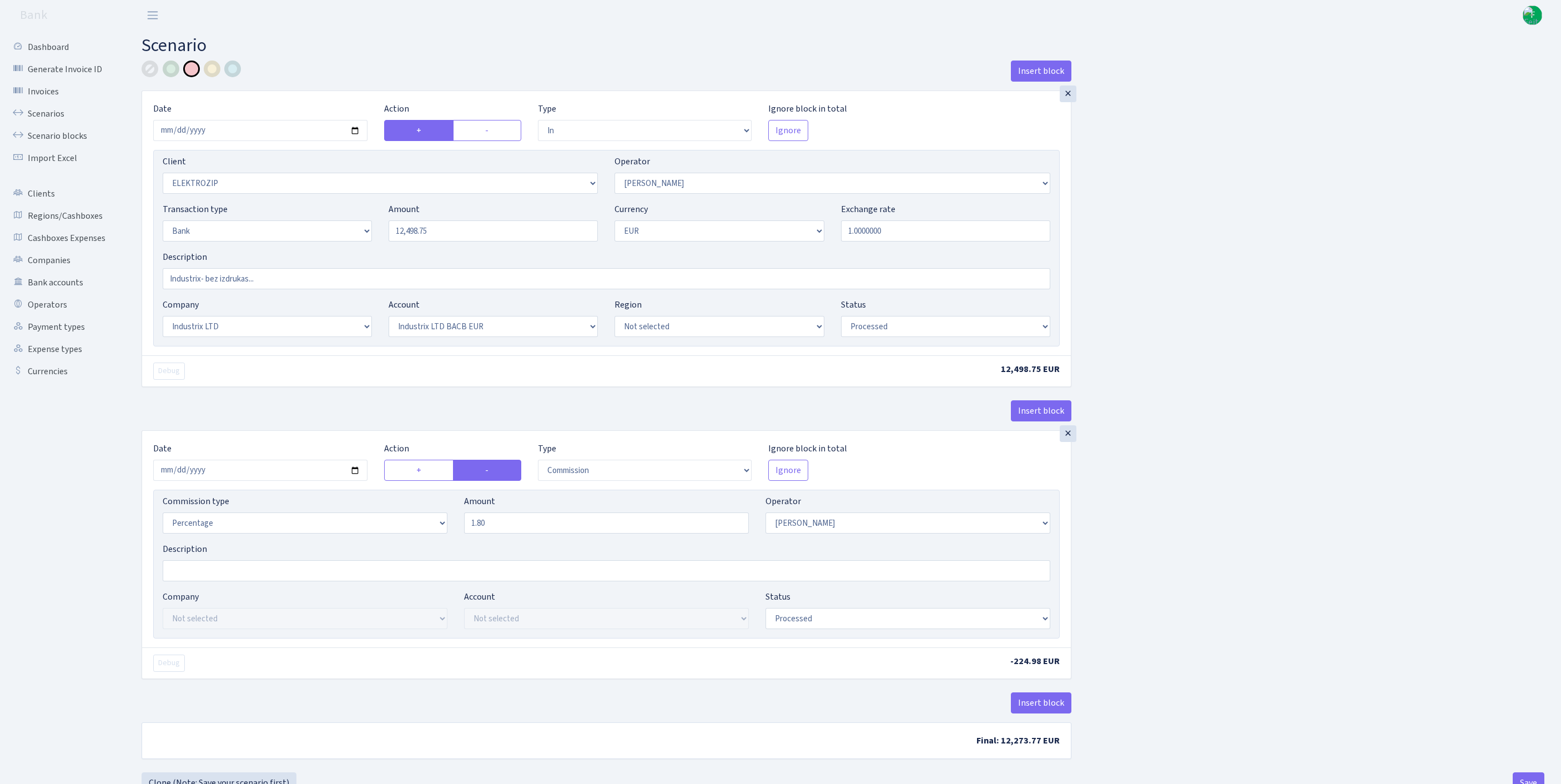
select select "17"
select select "41"
select select "processed"
select select "commission"
select select "10"
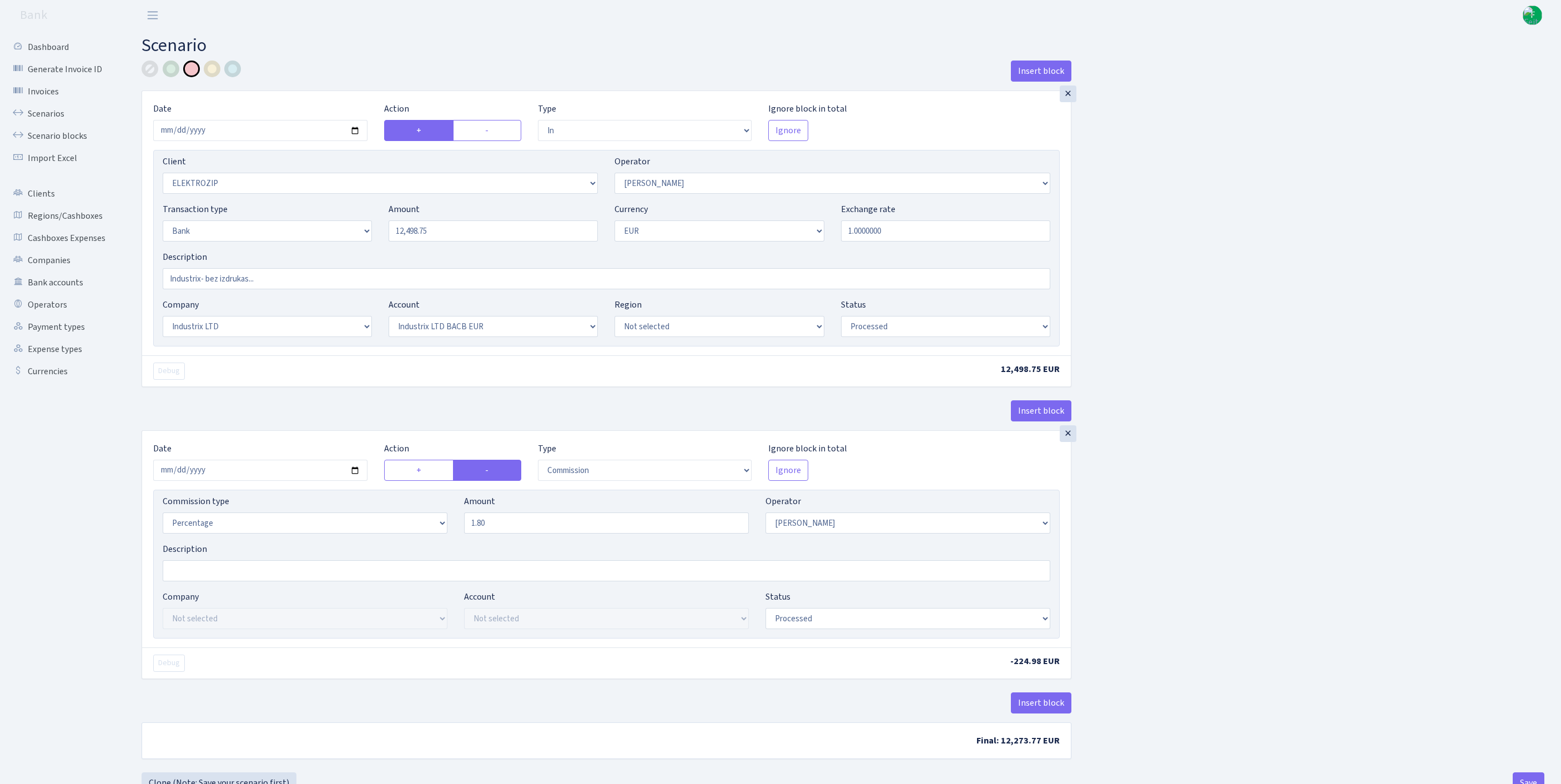
select select "processed"
click at [284, 140] on input "2025-09-19" at bounding box center [260, 130] width 214 height 21
type input "[DATE]"
drag, startPoint x: 473, startPoint y: 251, endPoint x: 346, endPoint y: 248, distance: 127.0
click at [328, 245] on div "Transaction type Not selected 981 ELF FISH crypto GIRT IVO dekl MM-BALTIC eur U…" at bounding box center [606, 227] width 904 height 48
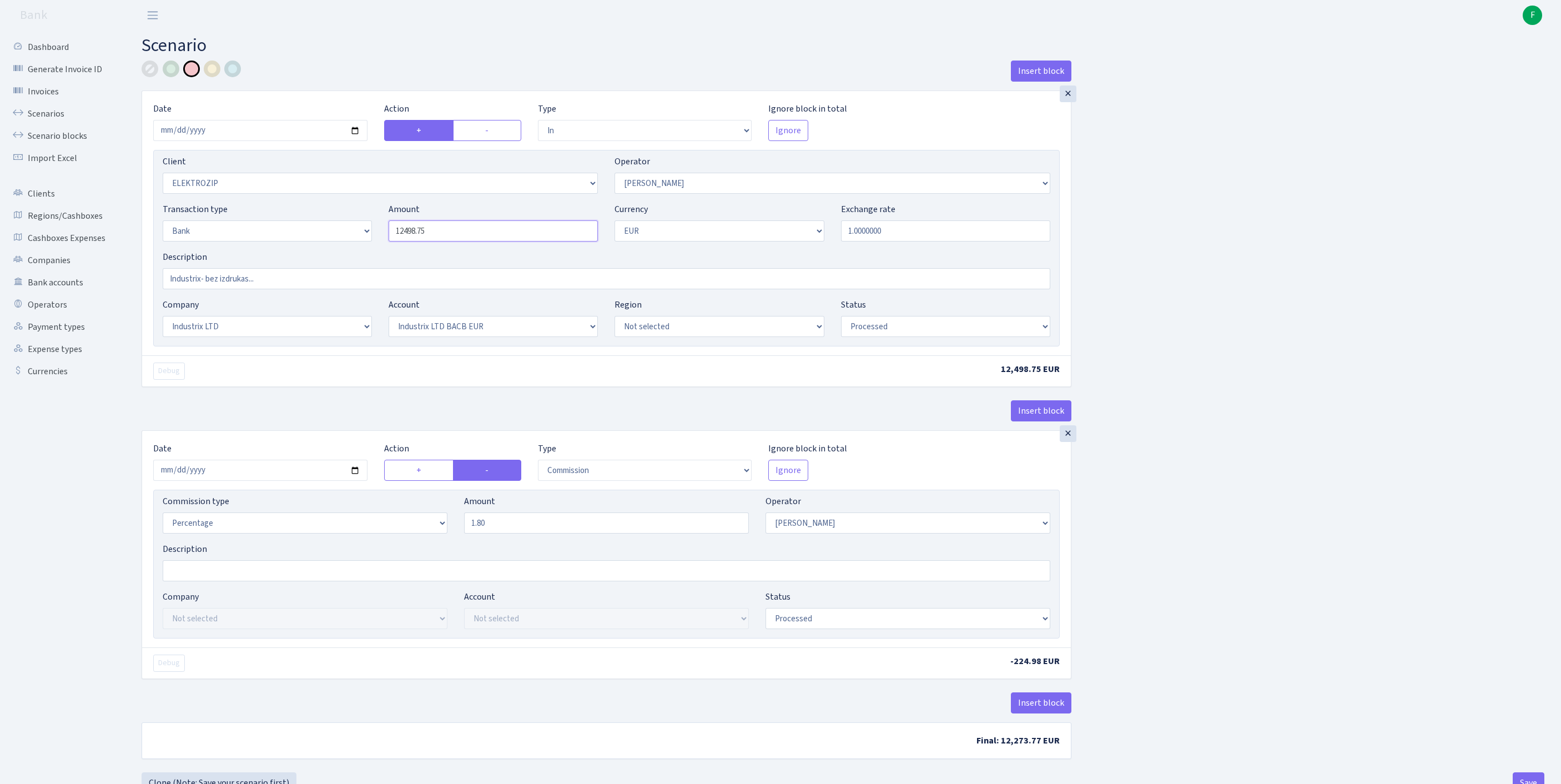
paste input "3454.10"
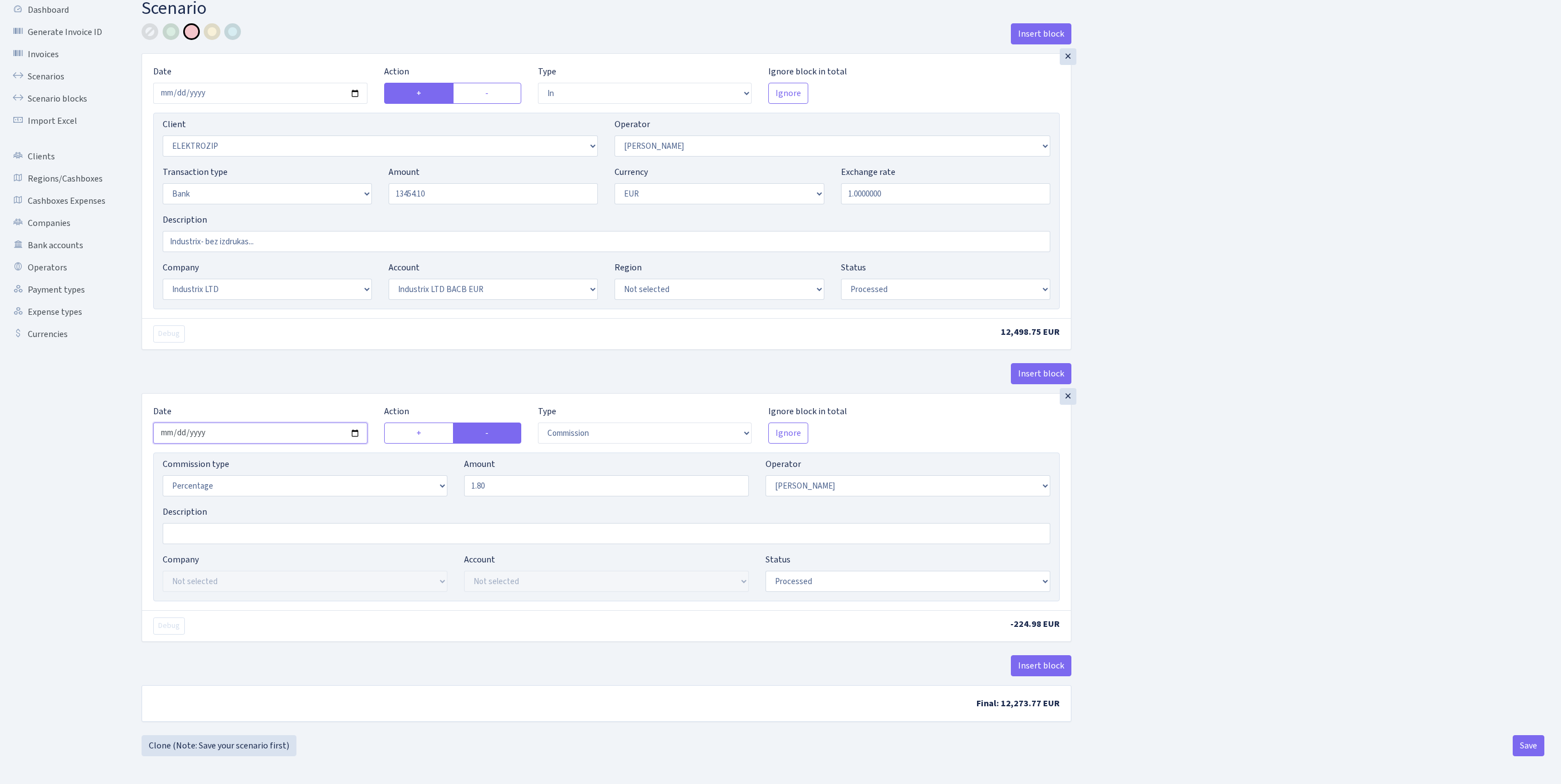
type input "13,454.10"
click at [309, 423] on input "2025-09-19" at bounding box center [260, 433] width 214 height 21
type input "[DATE]"
click at [1527, 743] on button "Save" at bounding box center [1529, 745] width 32 height 21
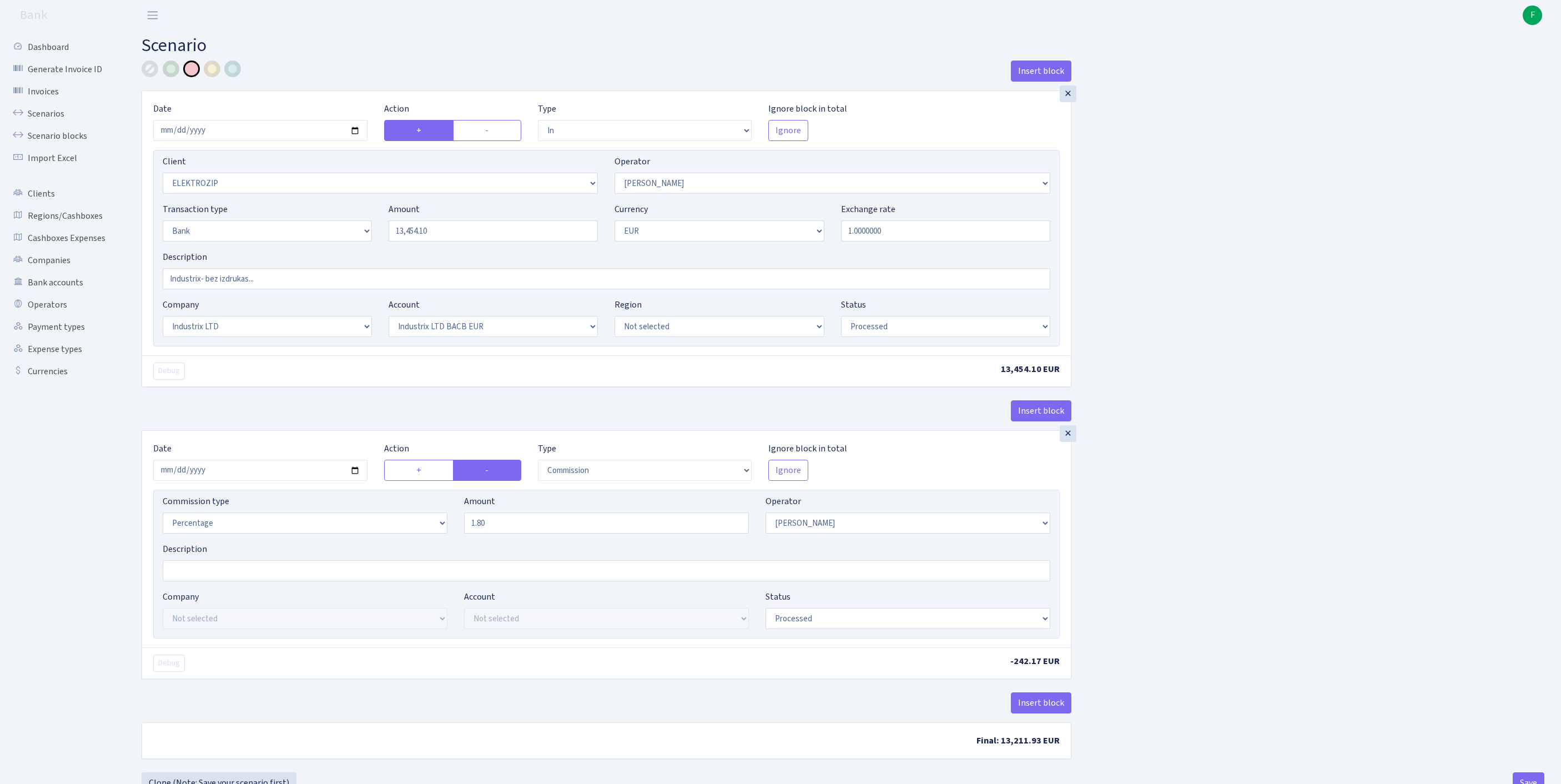
select select "in"
select select "3043"
select select "10"
select select "2"
select select "1"
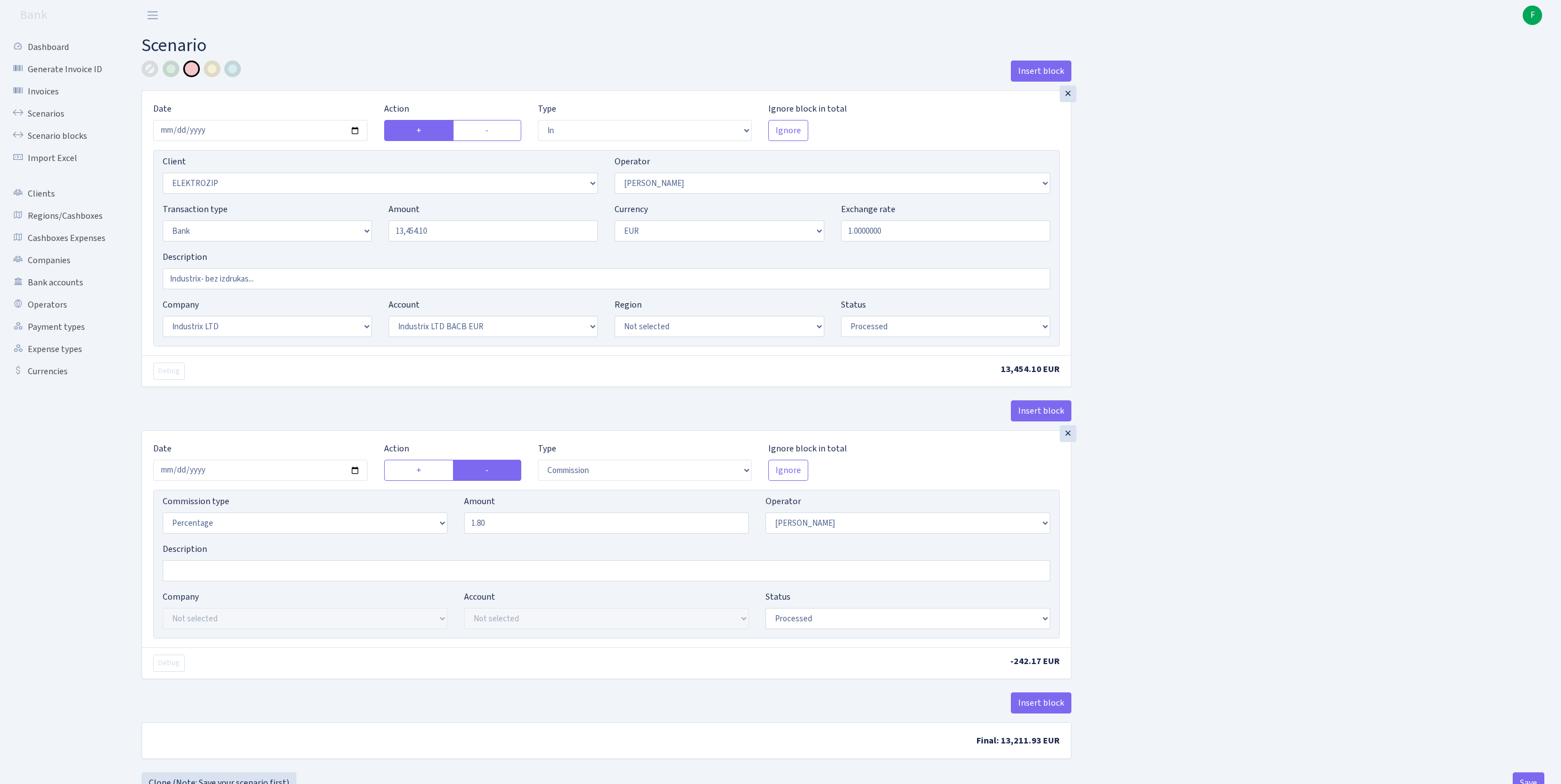
select select "17"
select select "41"
select select "processed"
select select "commission"
select select "10"
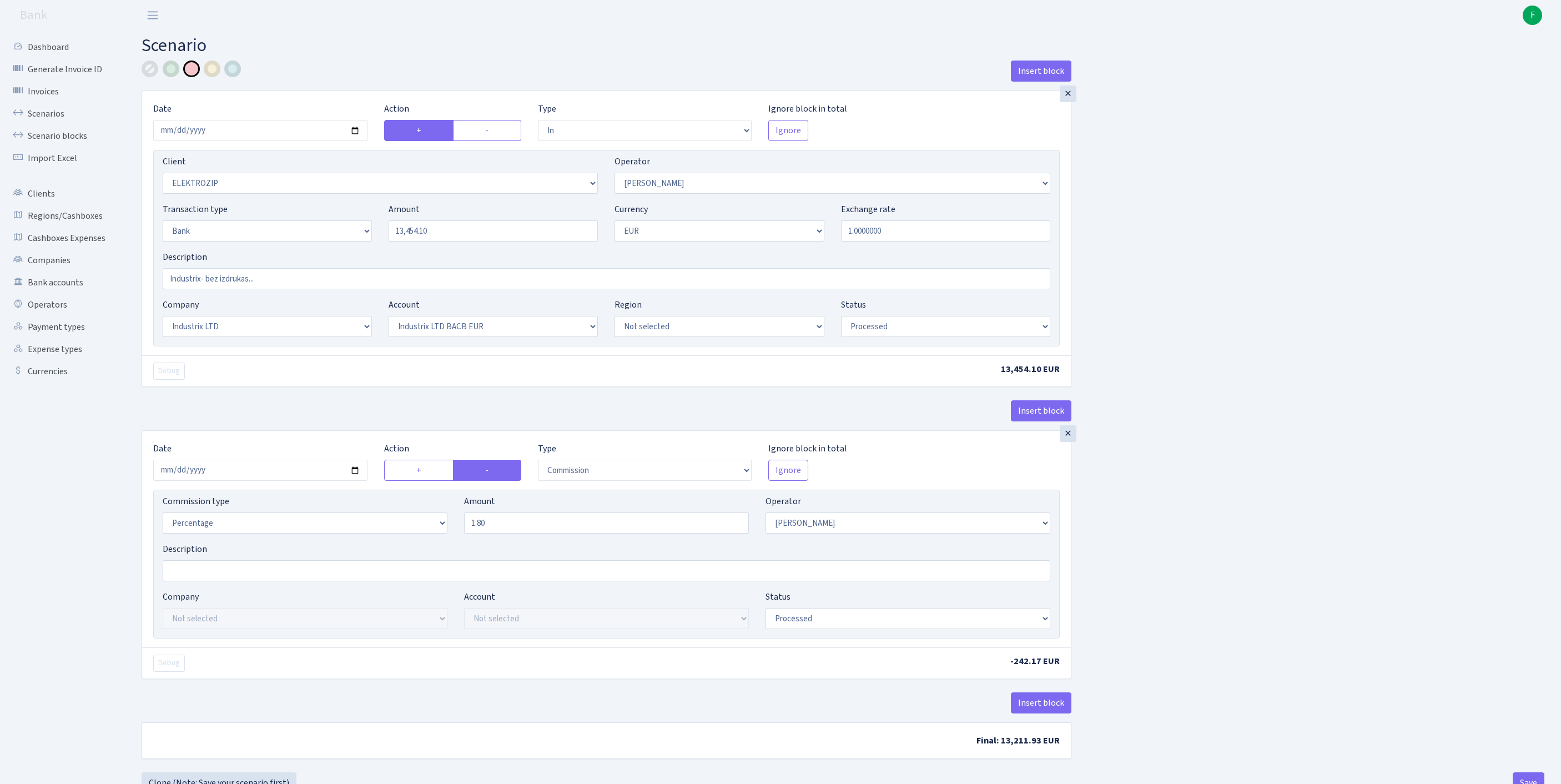
select select "processed"
click at [46, 124] on link "Scenarios" at bounding box center [60, 114] width 111 height 22
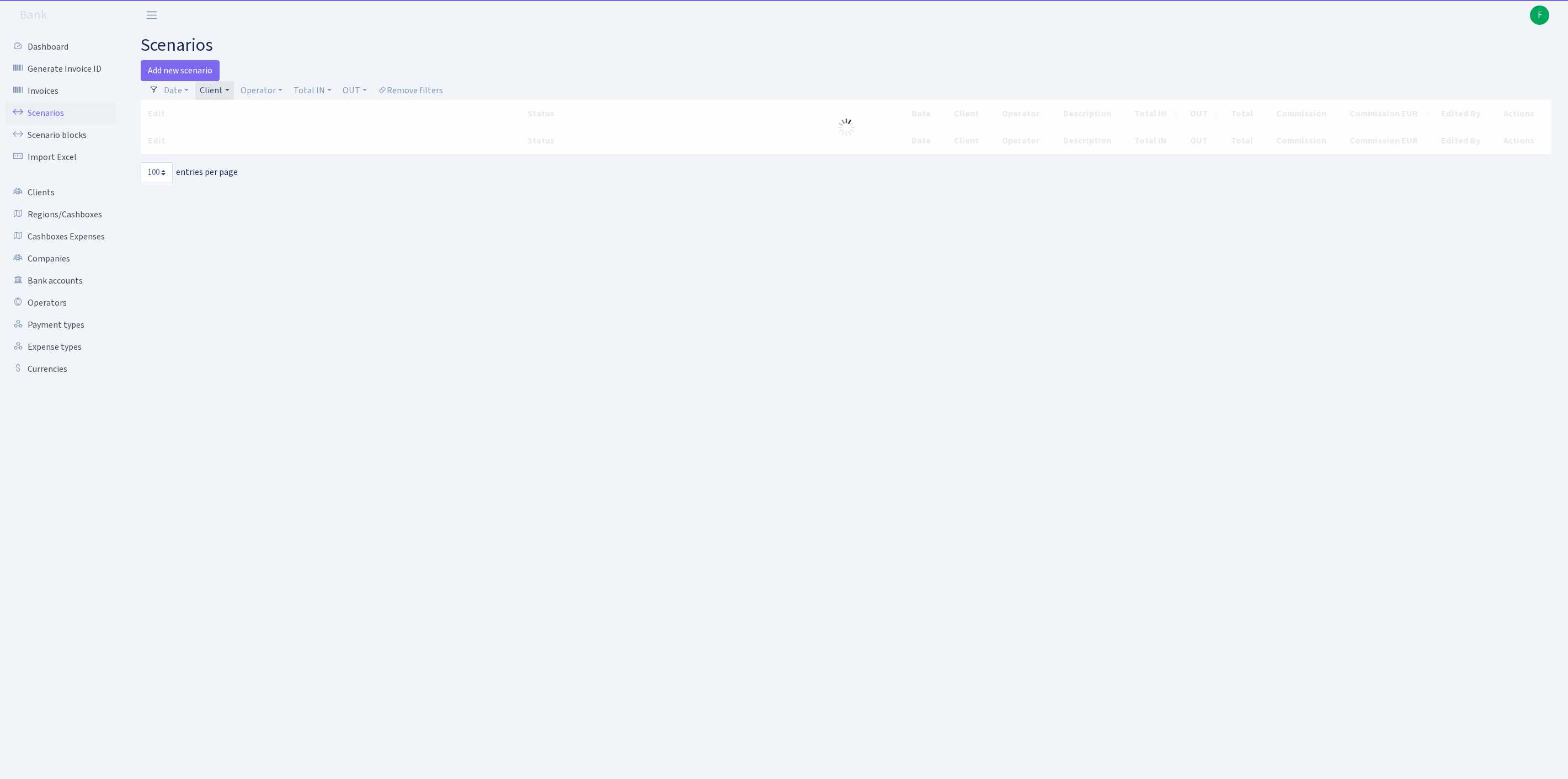
select select "100"
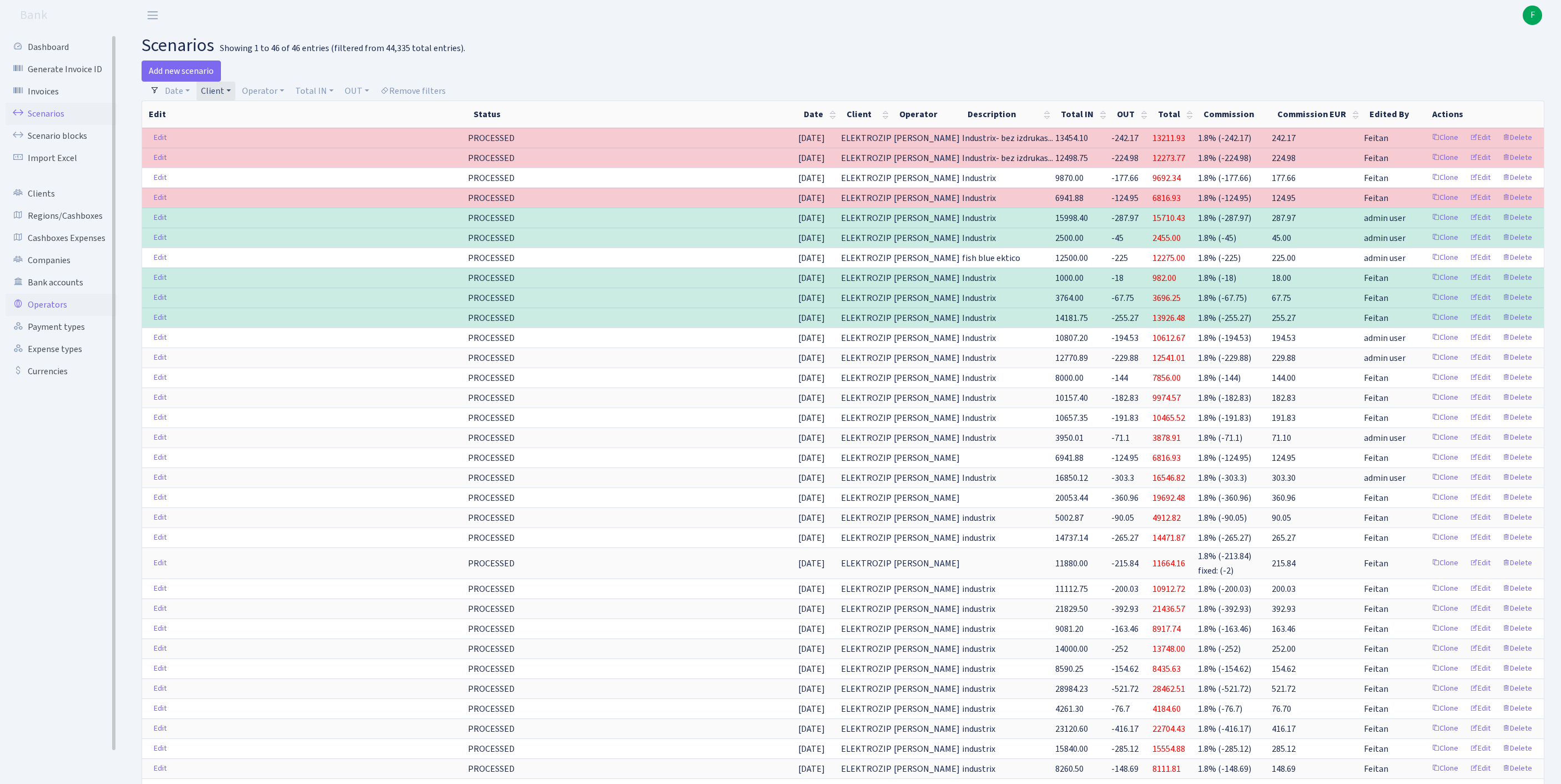
click at [61, 316] on link "Operators" at bounding box center [60, 304] width 111 height 22
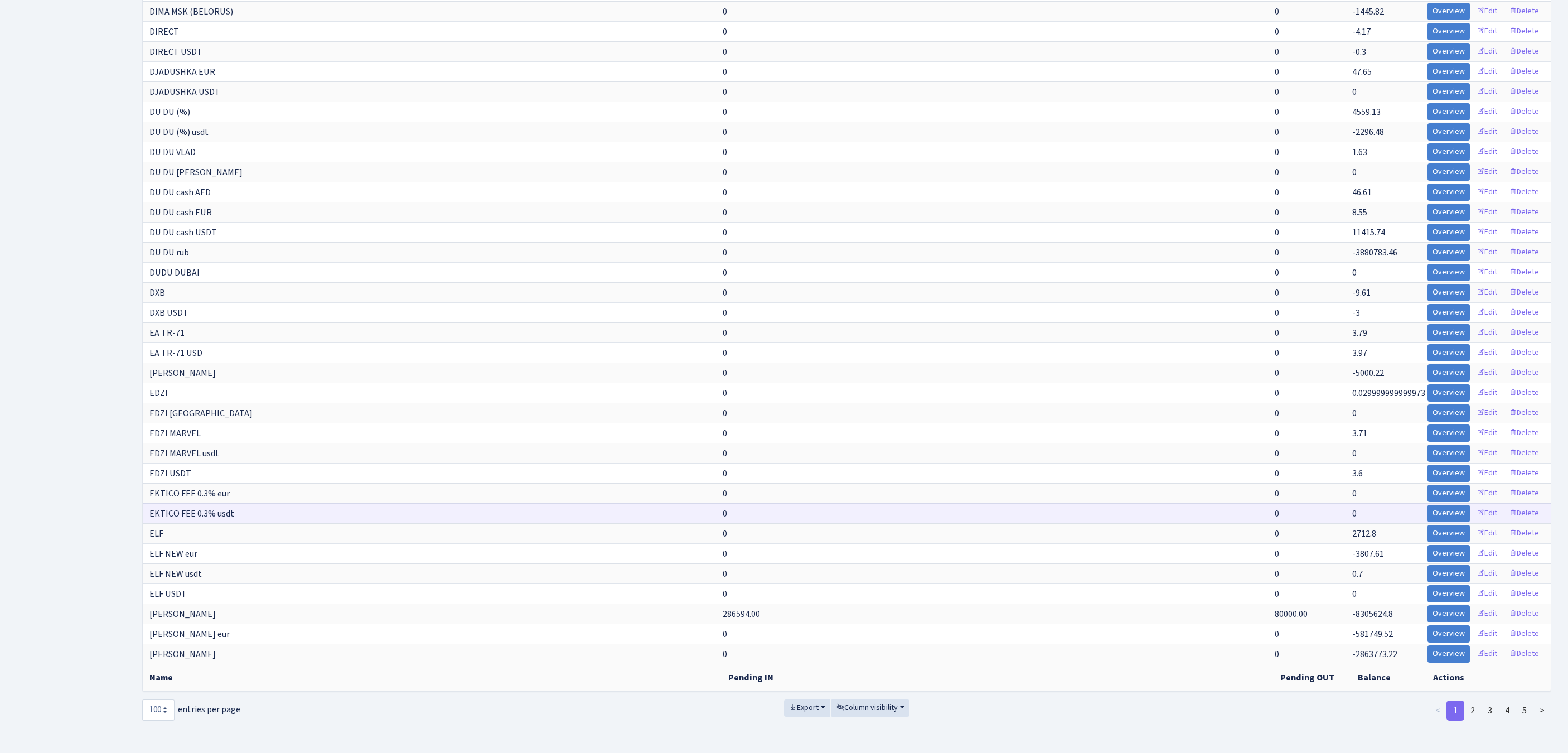
scroll to position [1988, 0]
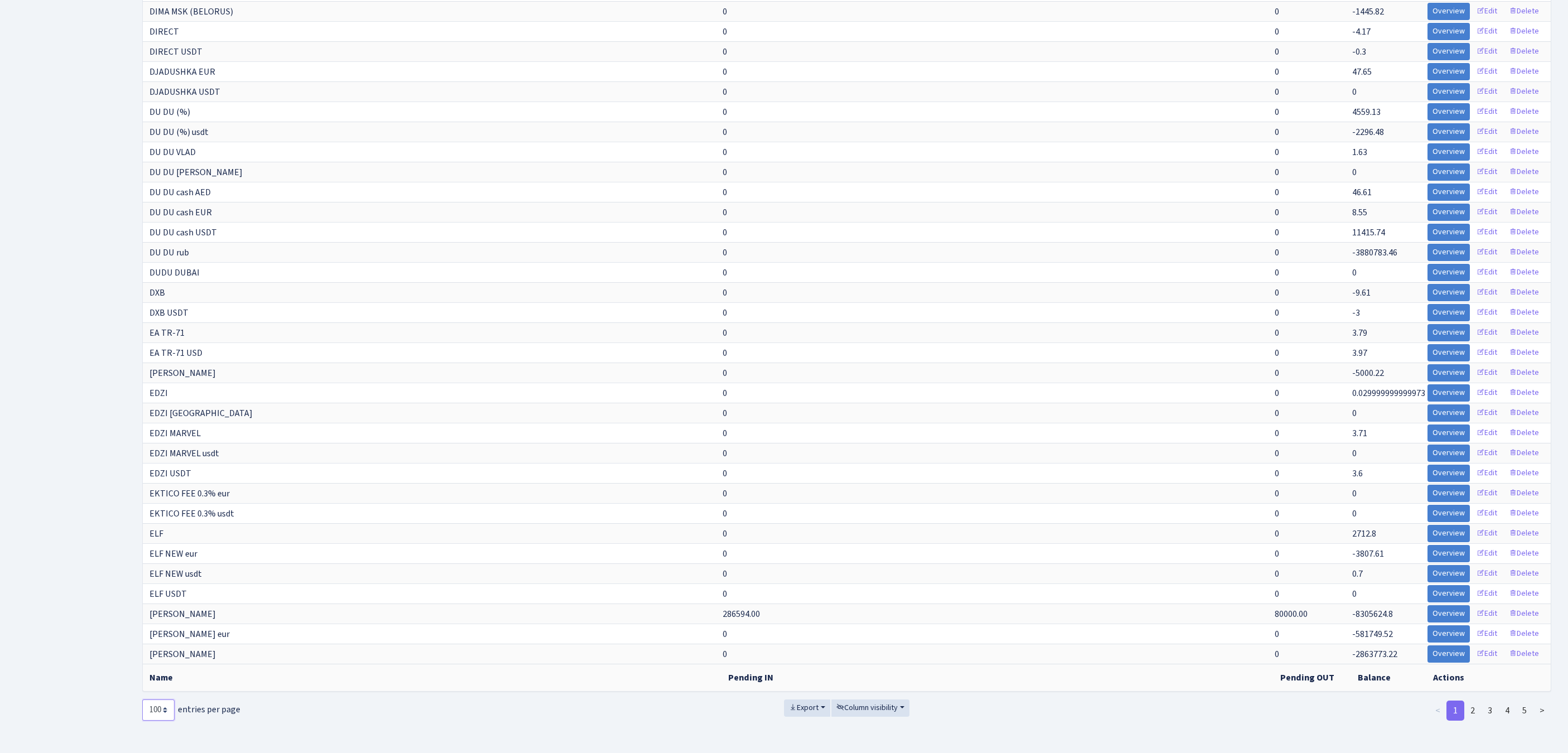
select select "-1"
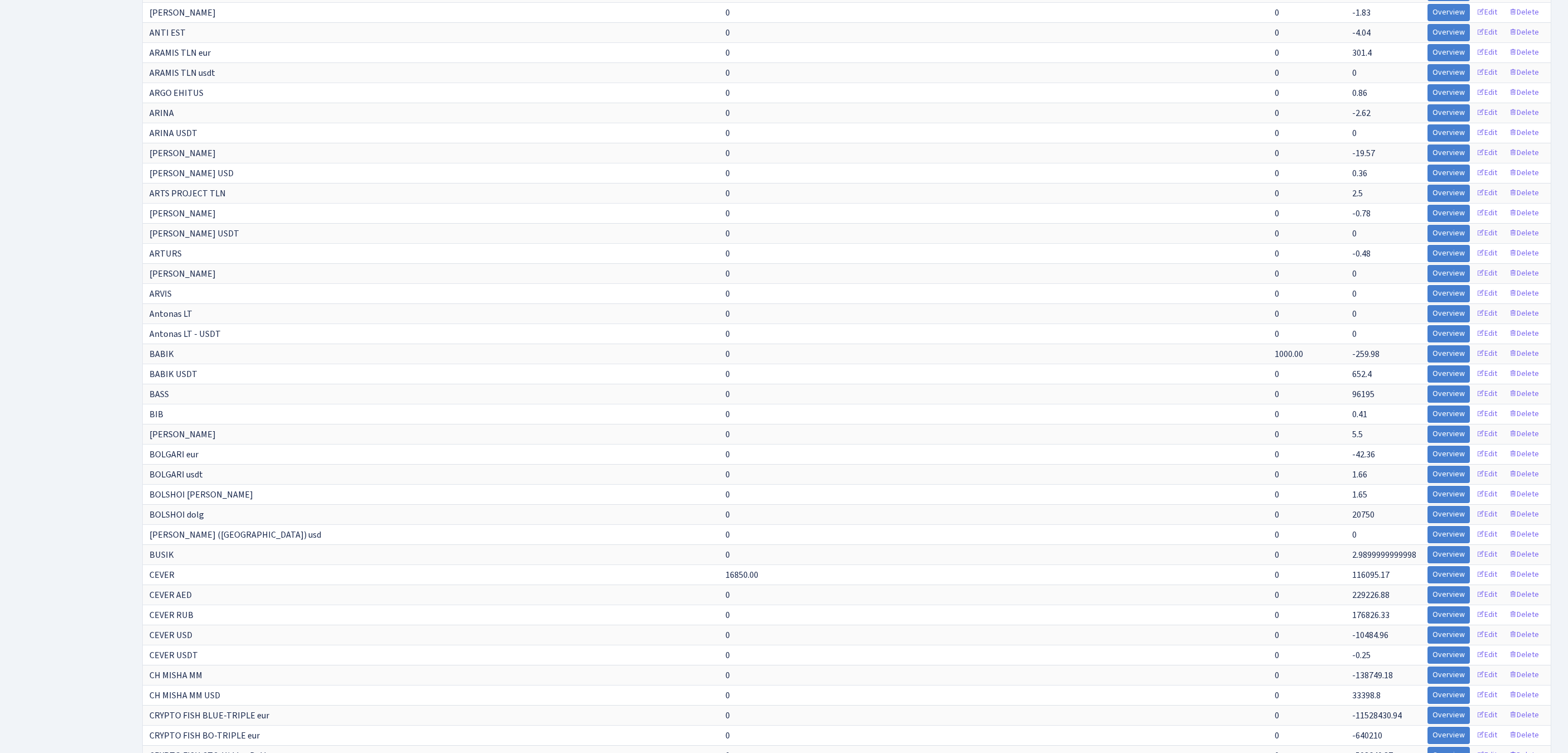
scroll to position [0, 0]
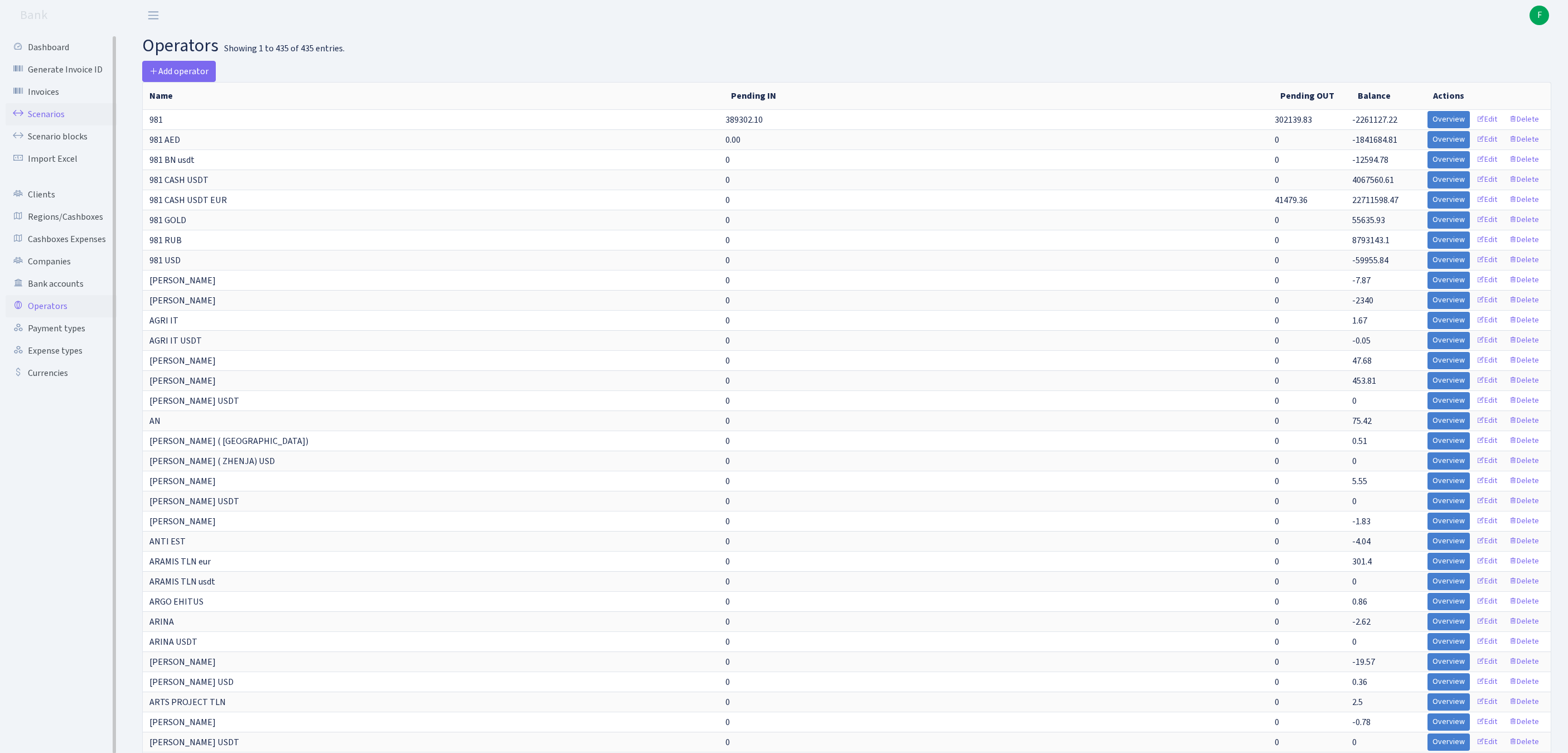
click at [47, 125] on link "Scenarios" at bounding box center [61, 114] width 111 height 22
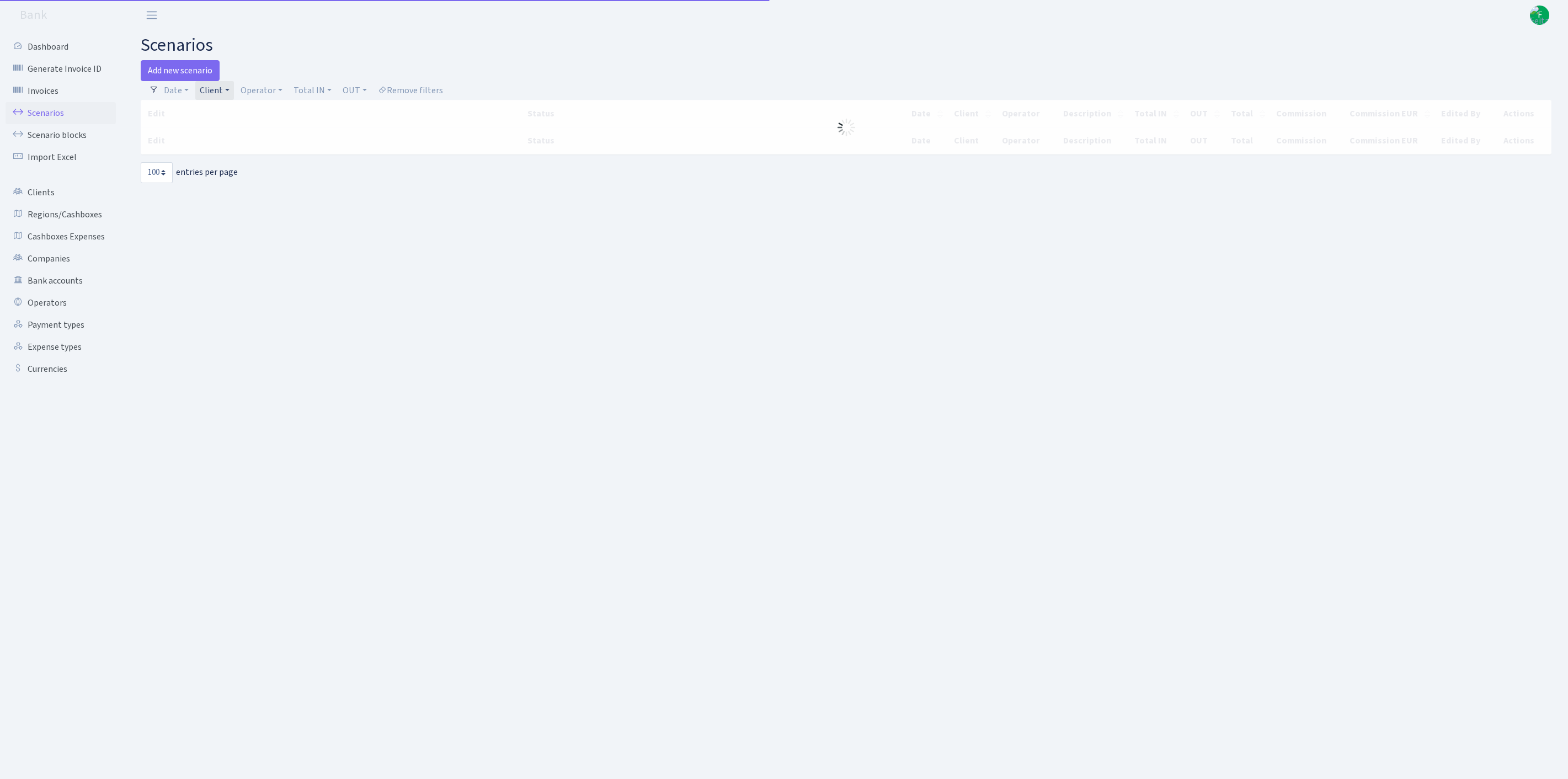
select select "100"
